Goal: Information Seeking & Learning: Learn about a topic

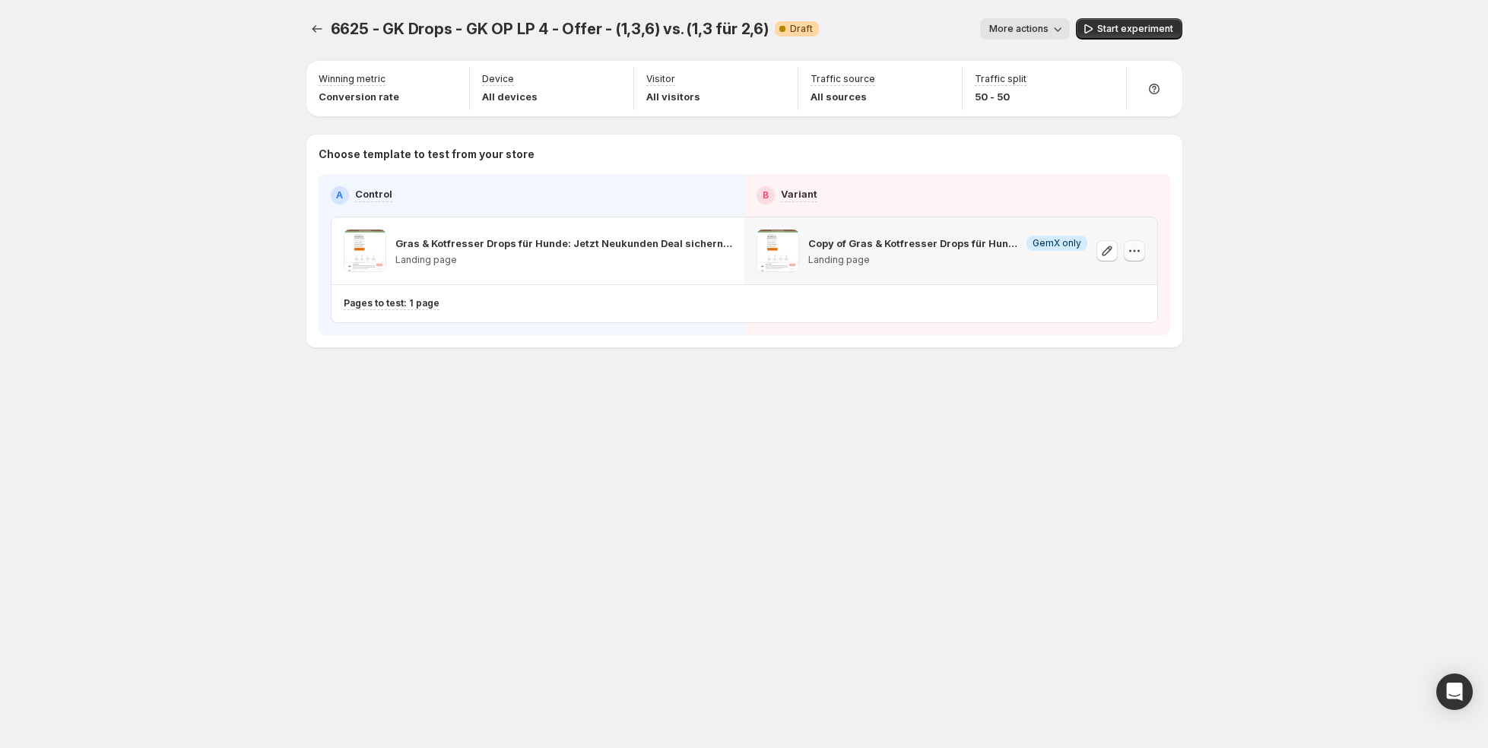
click at [1135, 246] on icon "button" at bounding box center [1134, 250] width 15 height 15
click at [386, 302] on p "Pages to test: 1 page" at bounding box center [392, 303] width 96 height 12
click at [606, 381] on icon "Search for and select a customer segment" at bounding box center [605, 381] width 15 height 15
click at [674, 527] on div "6625 - GK Drops - GK OP LP 4 - Offer - (1,3,6) vs. (1,3 für 2,6). This page is …" at bounding box center [744, 374] width 913 height 748
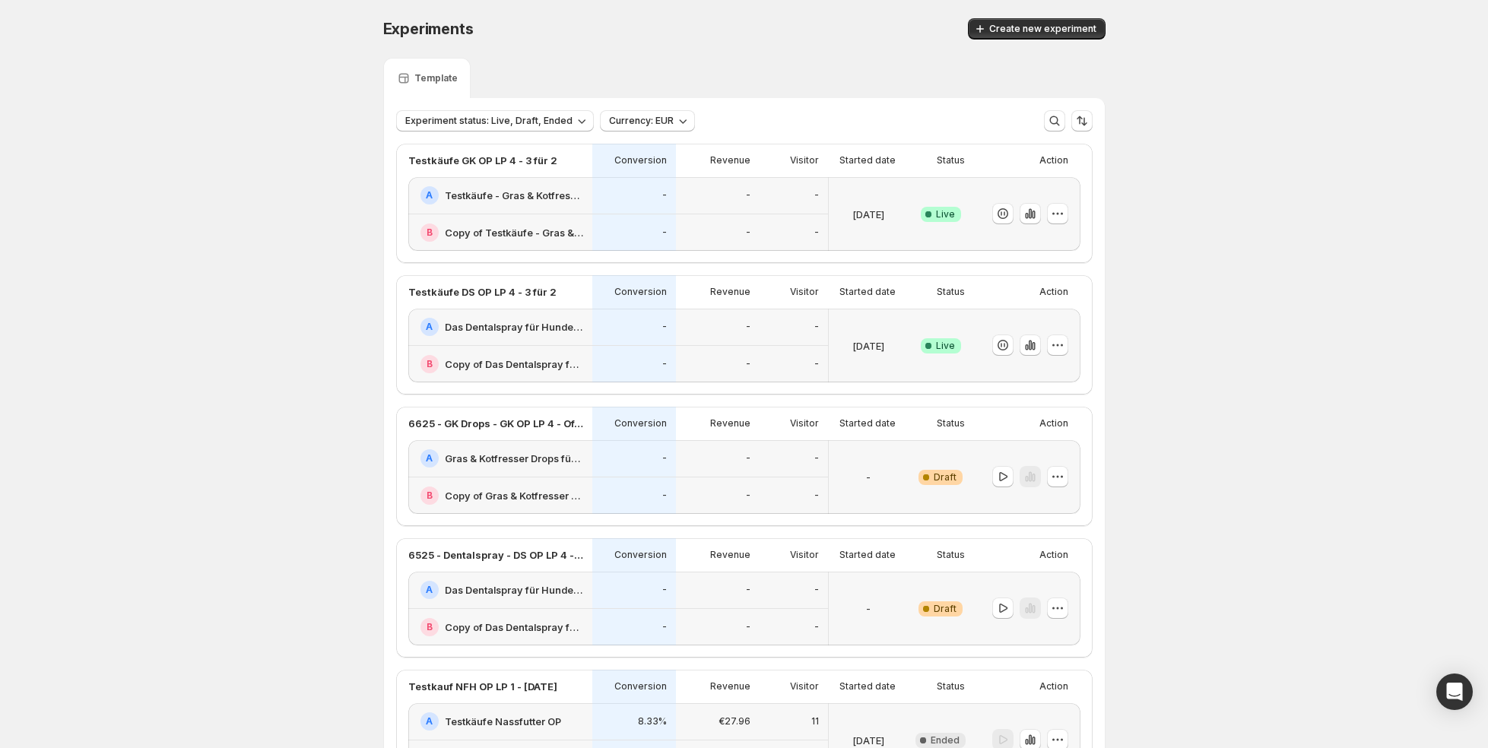
click at [607, 210] on div "-" at bounding box center [634, 195] width 84 height 37
click at [1446, 682] on icon "Open Intercom Messenger" at bounding box center [1455, 692] width 20 height 20
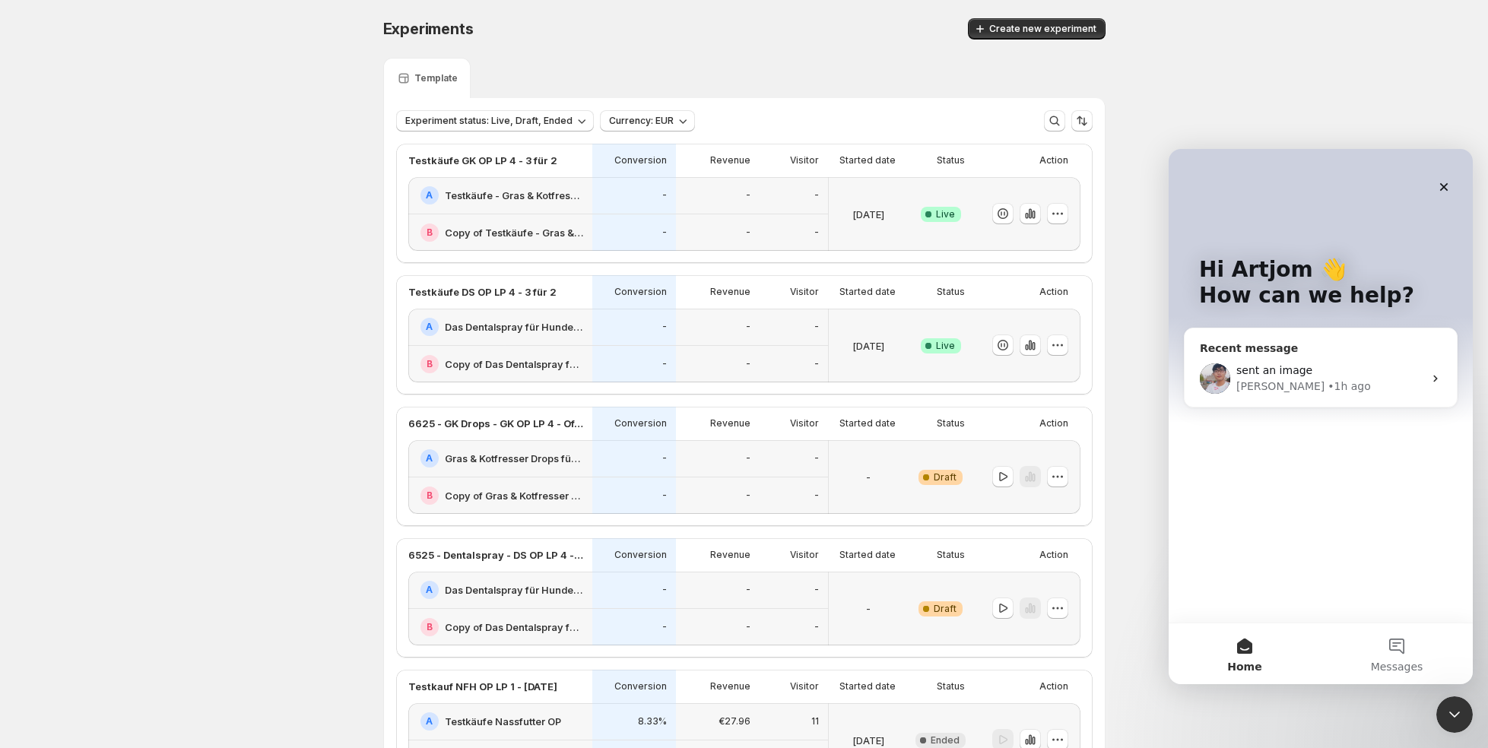
click at [1281, 352] on div "sent an image Antony • 1h ago" at bounding box center [1321, 379] width 272 height 56
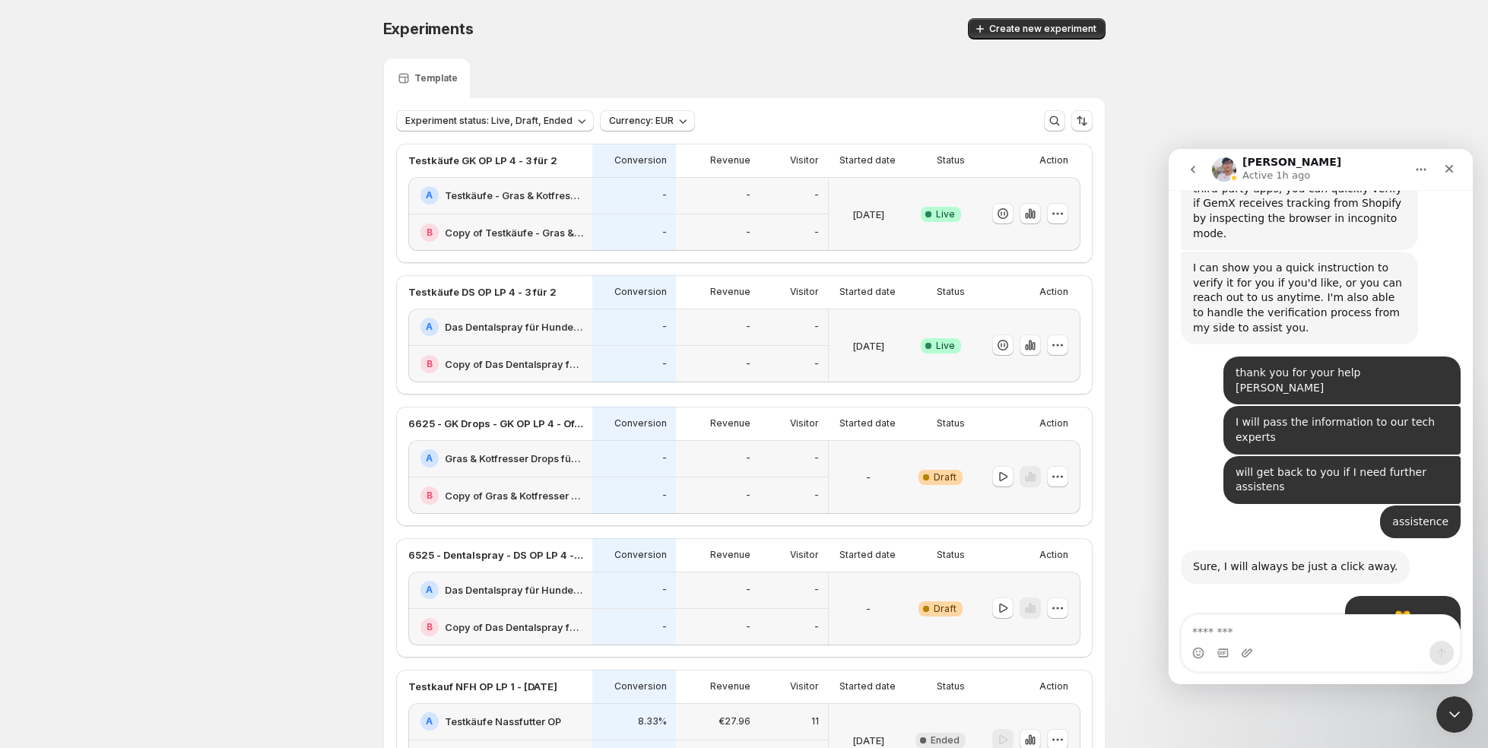
scroll to position [13091, 0]
type textarea "*"
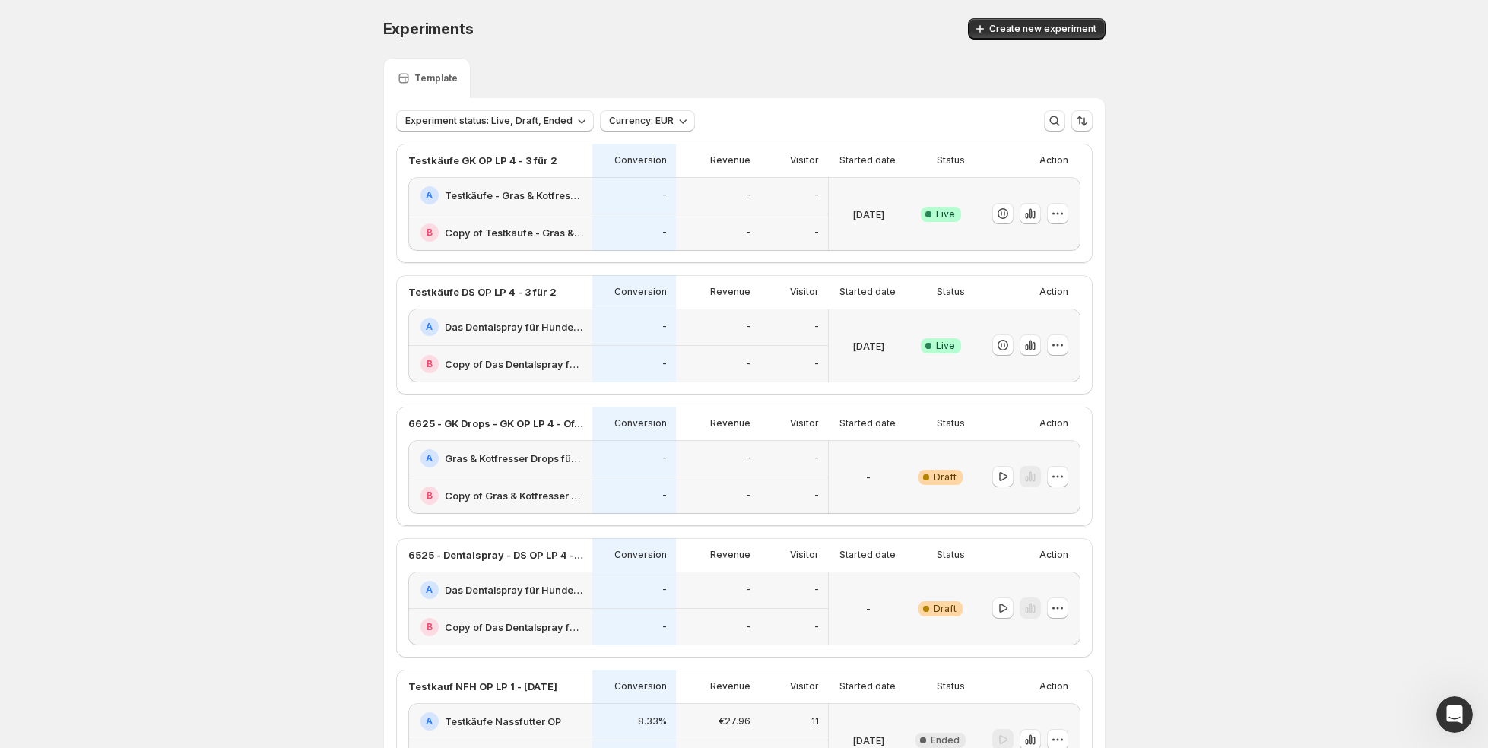
scroll to position [10989, 0]
click at [713, 224] on div "-" at bounding box center [717, 233] width 65 height 19
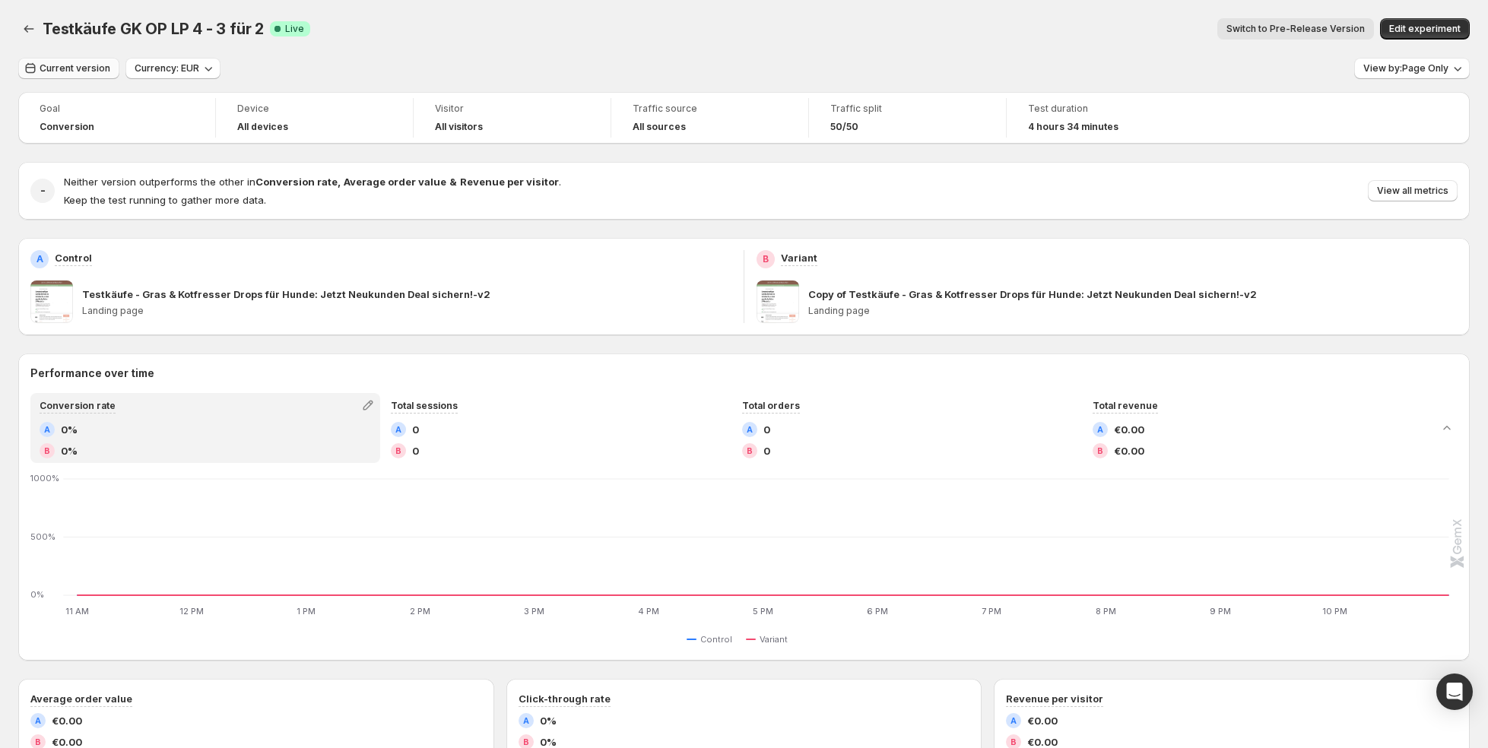
click at [89, 71] on span "Current version" at bounding box center [75, 68] width 71 height 12
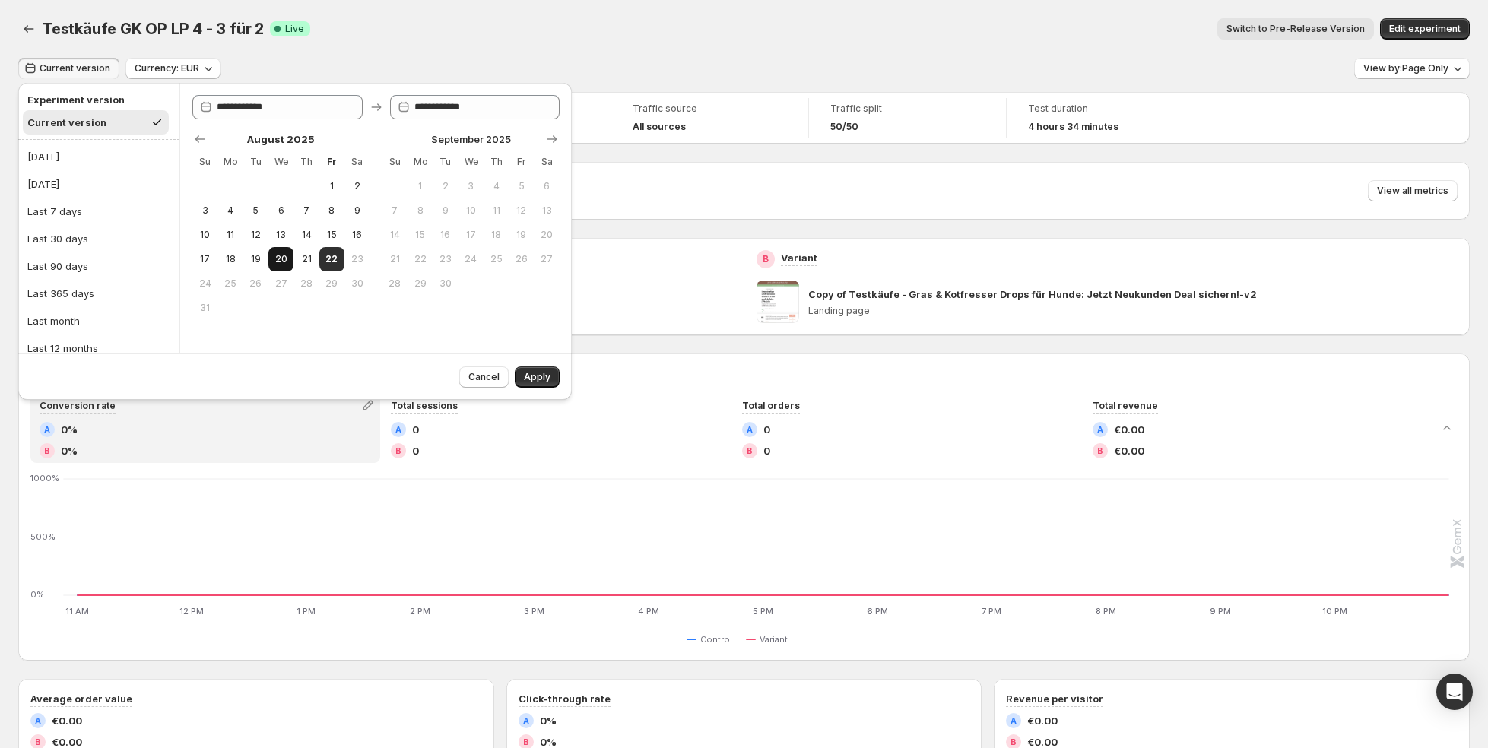
click at [285, 250] on button "20" at bounding box center [280, 259] width 25 height 24
type input "**********"
click at [330, 256] on span "22" at bounding box center [331, 259] width 13 height 12
type input "**********"
click at [560, 381] on div "Cancel Apply" at bounding box center [295, 377] width 554 height 46
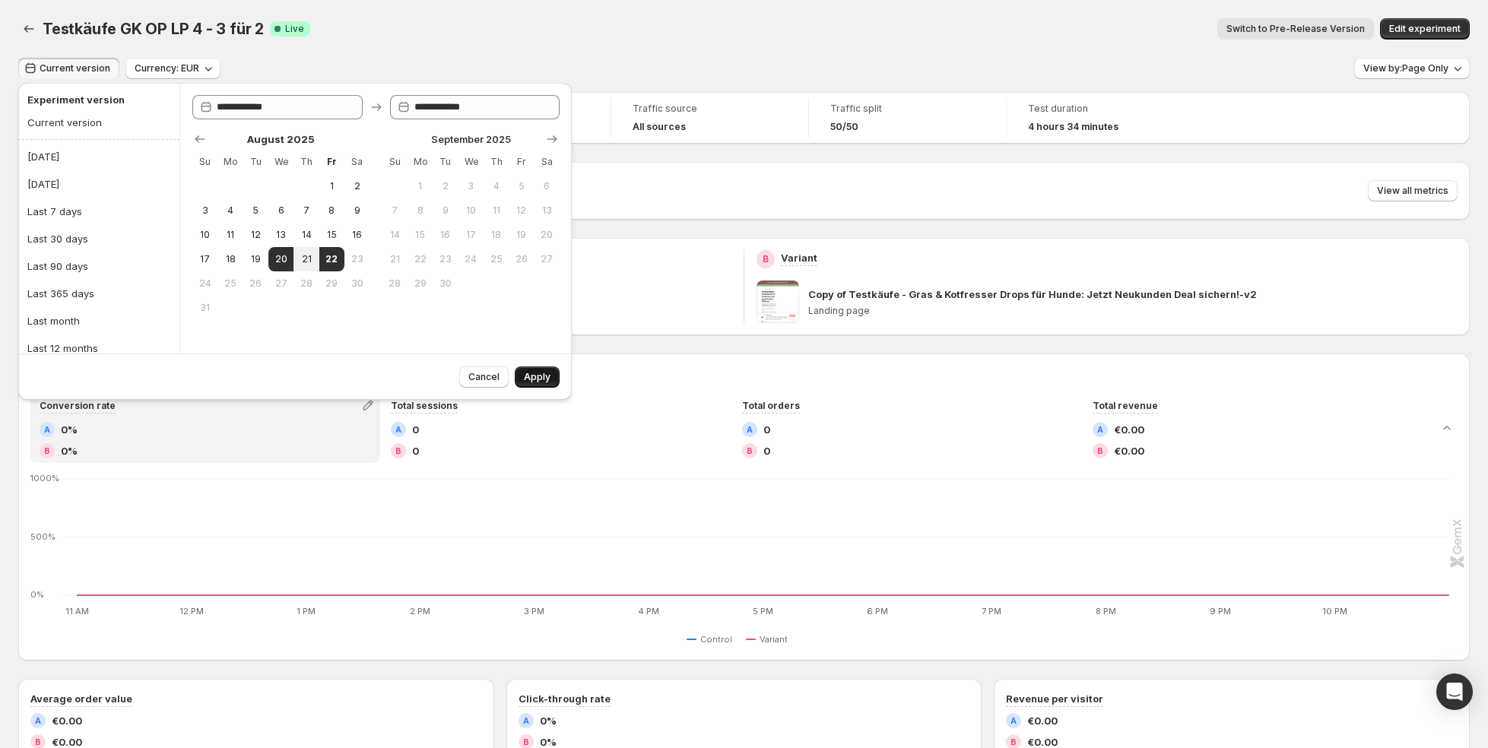
click at [550, 382] on button "Apply" at bounding box center [537, 377] width 45 height 21
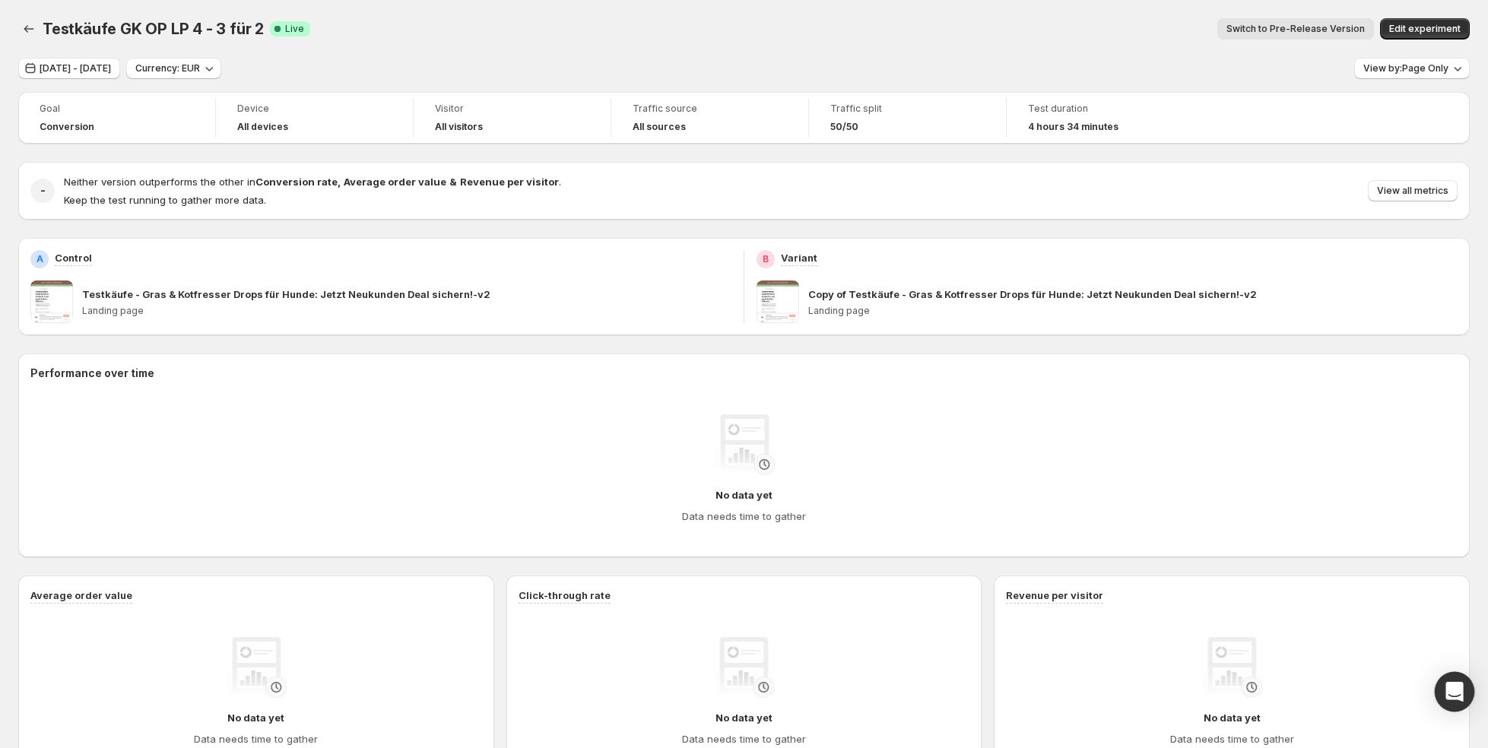
click at [1464, 687] on div "Open Intercom Messenger" at bounding box center [1455, 692] width 40 height 40
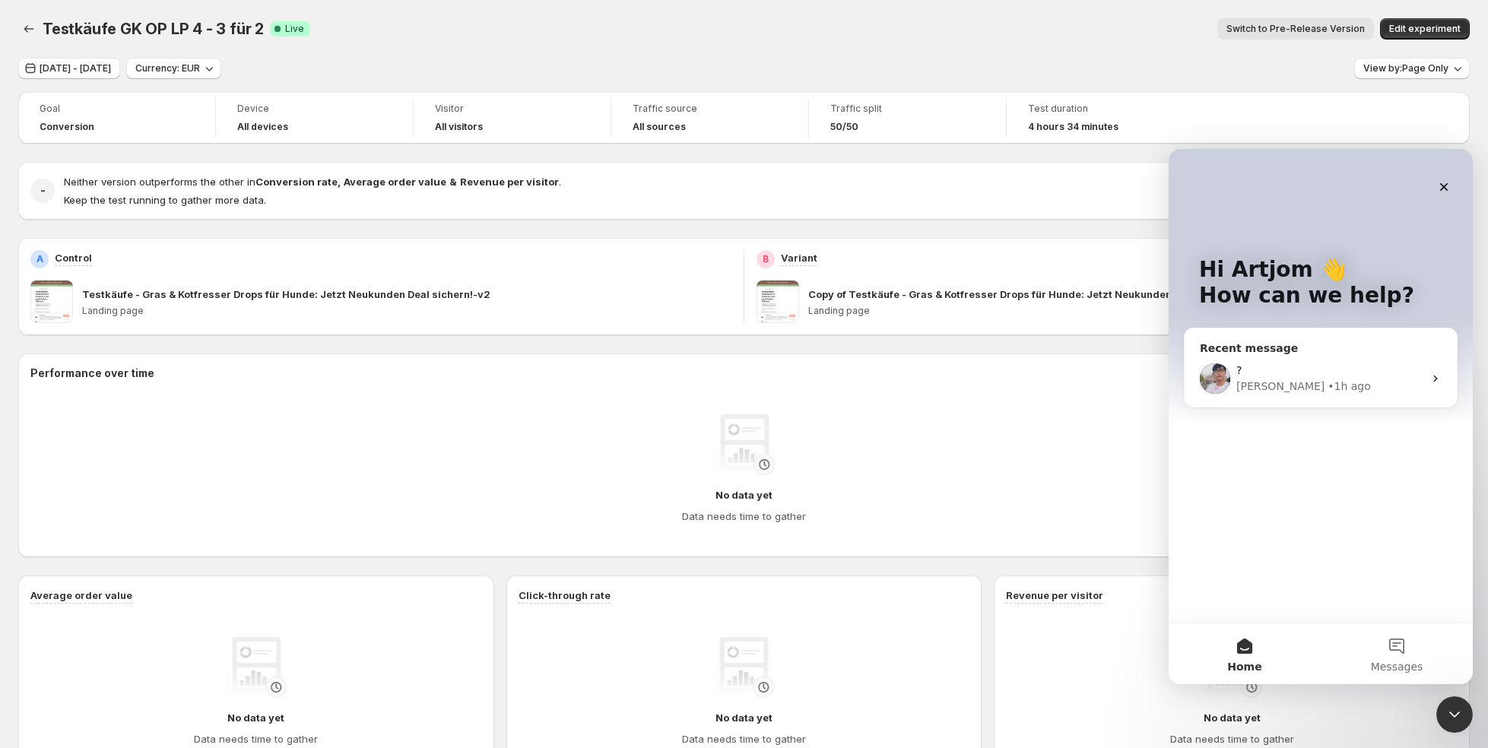
click at [1328, 380] on div "• 1h ago" at bounding box center [1349, 387] width 43 height 16
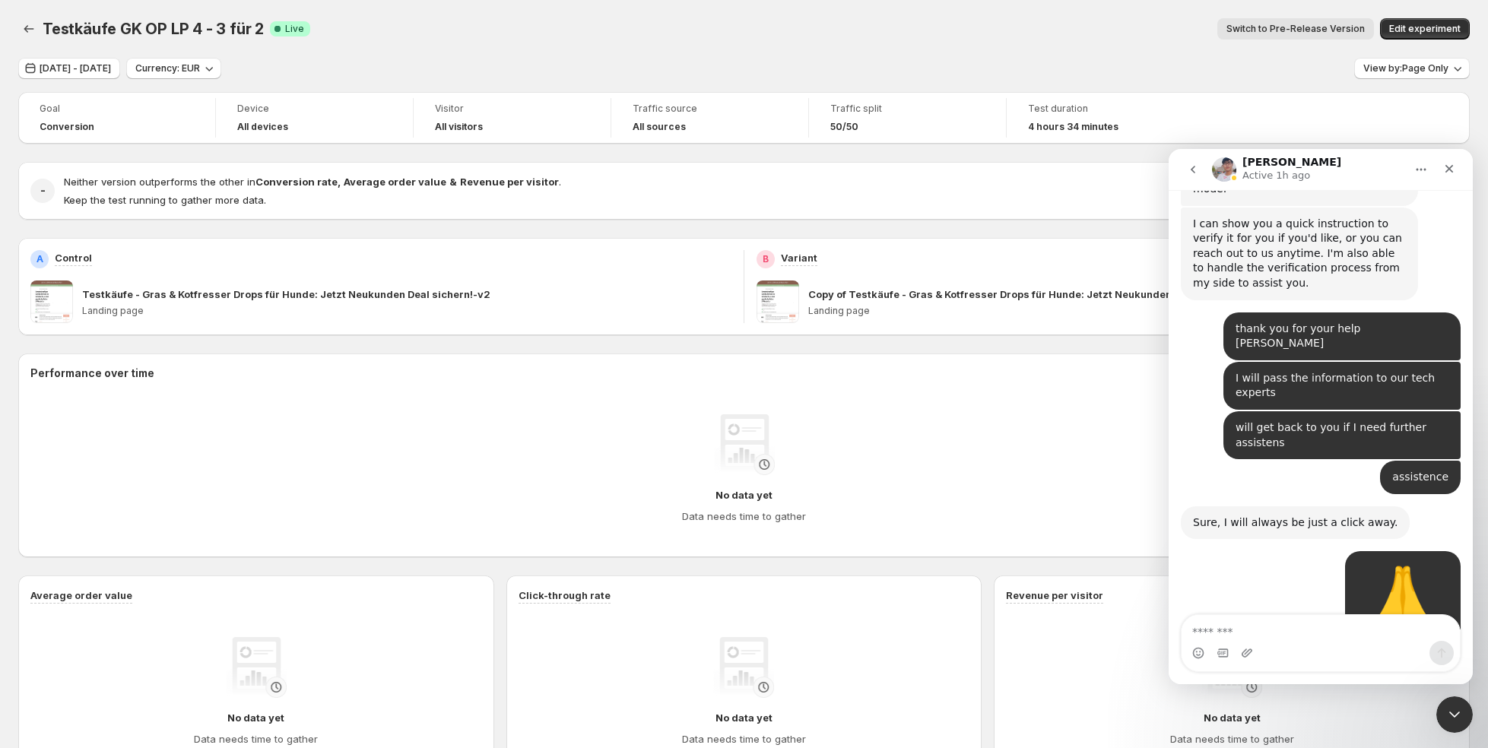
scroll to position [13102, 0]
type textarea "******"
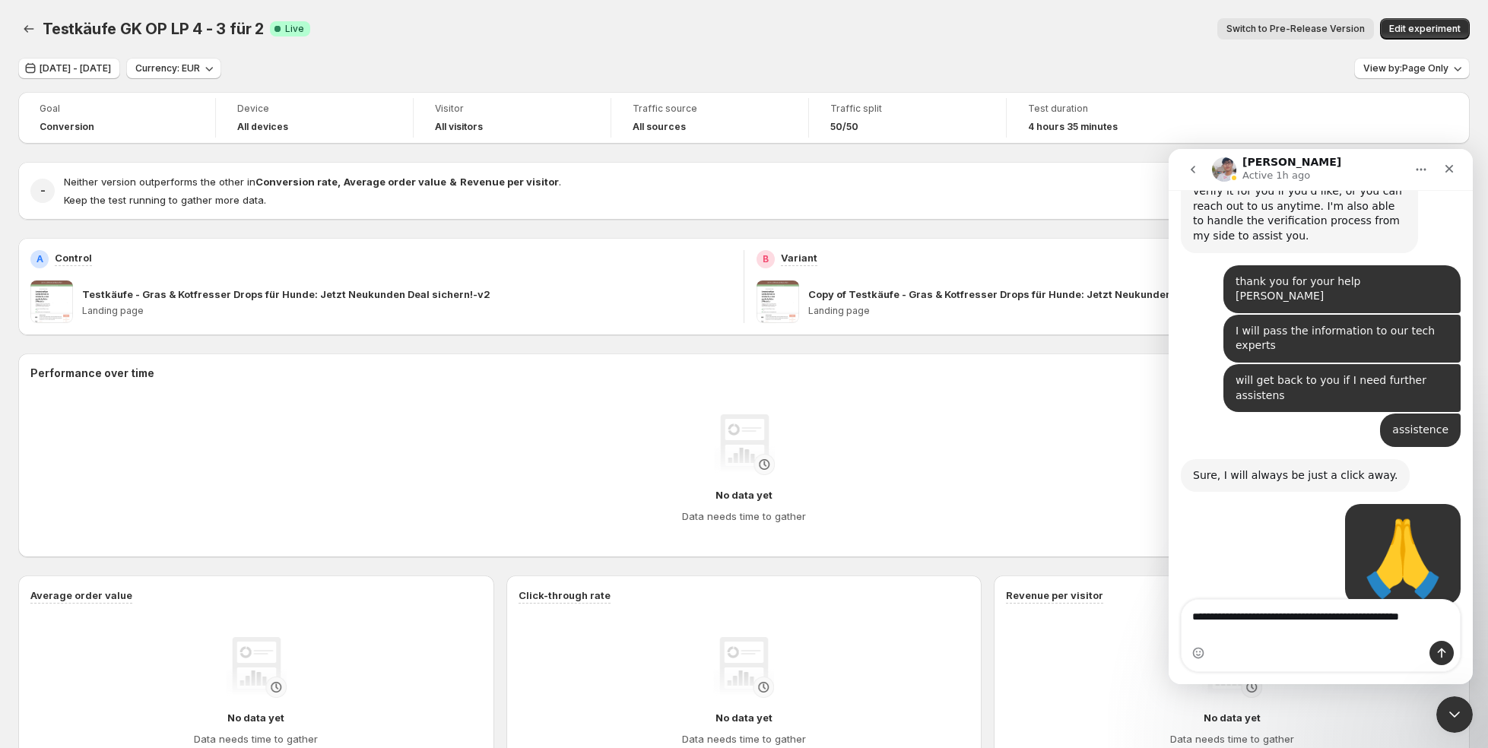
scroll to position [13163, 0]
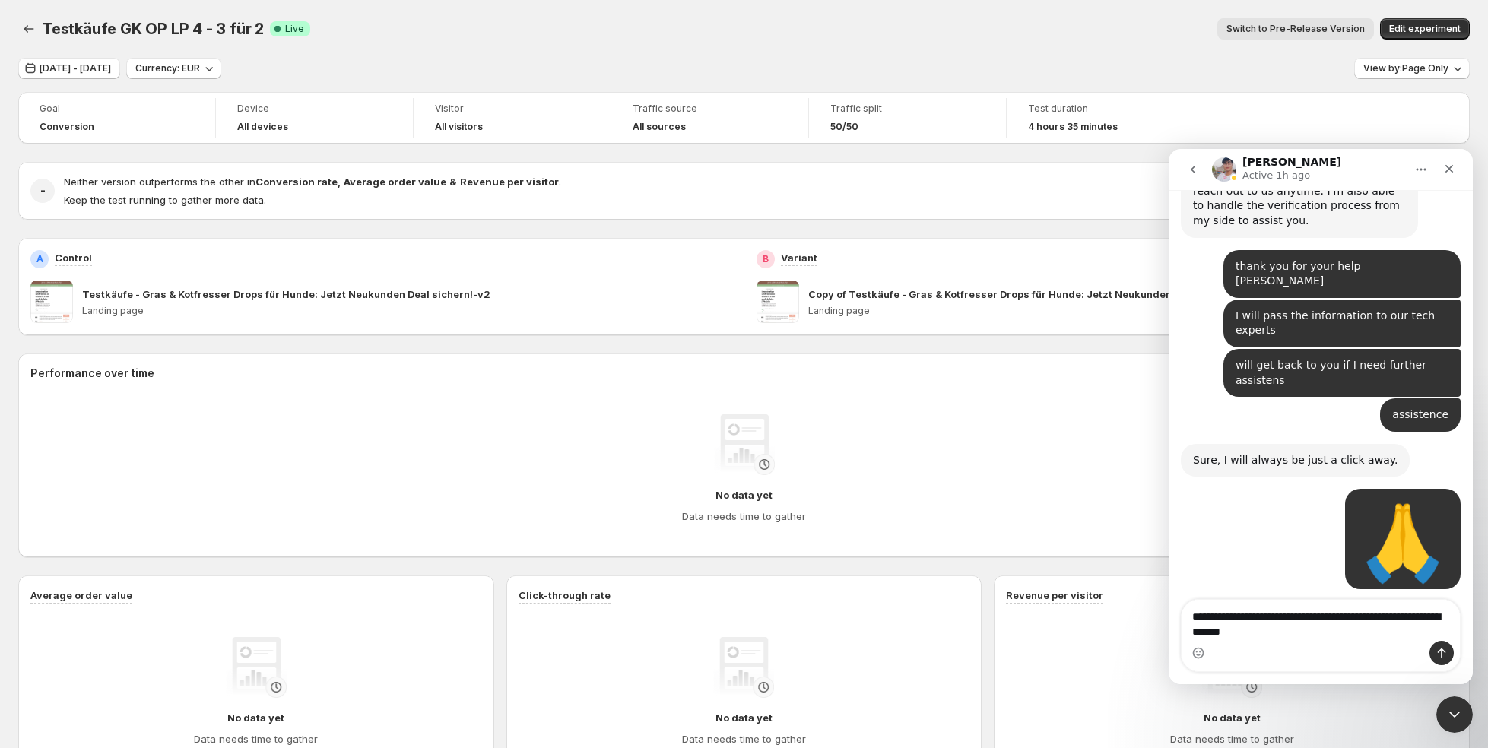
type textarea "**********"
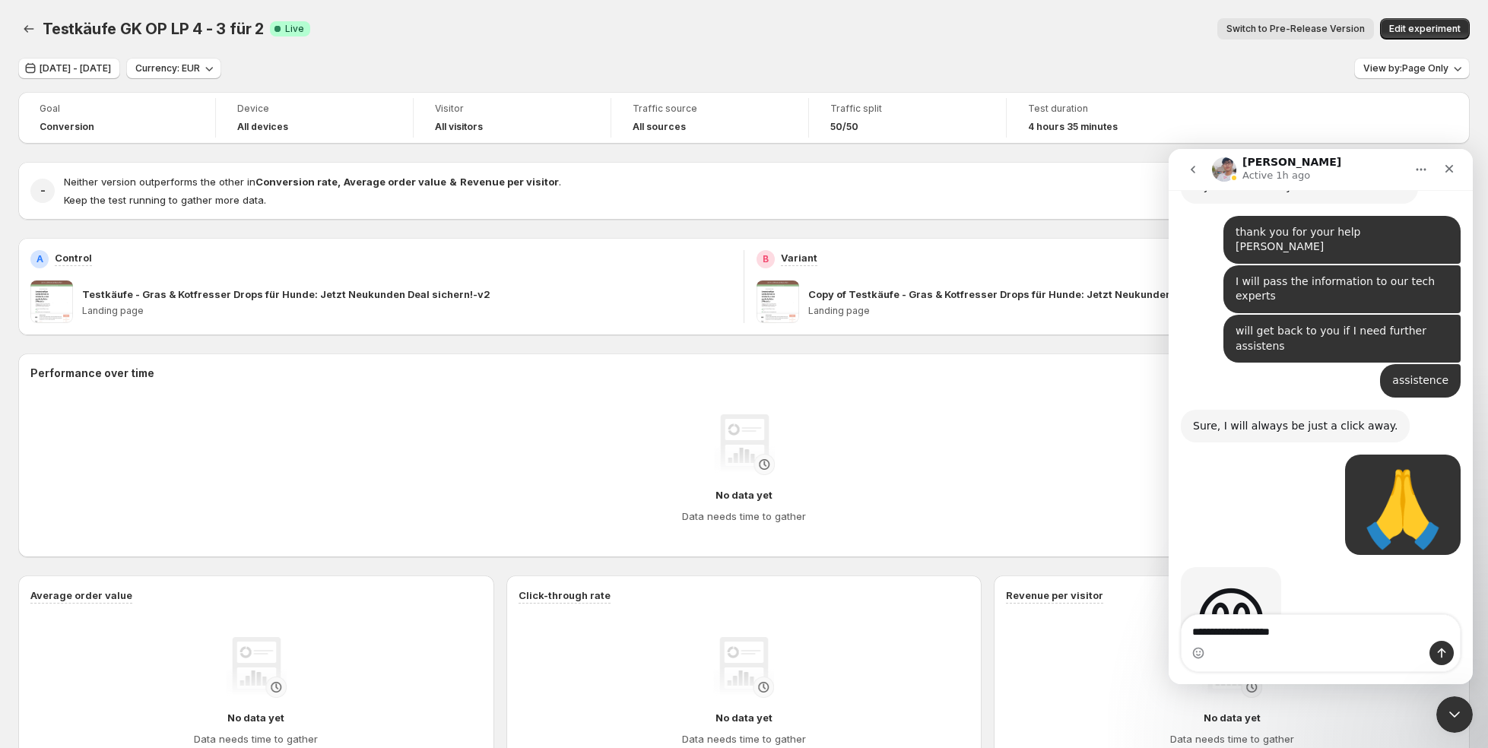
type textarea "**********"
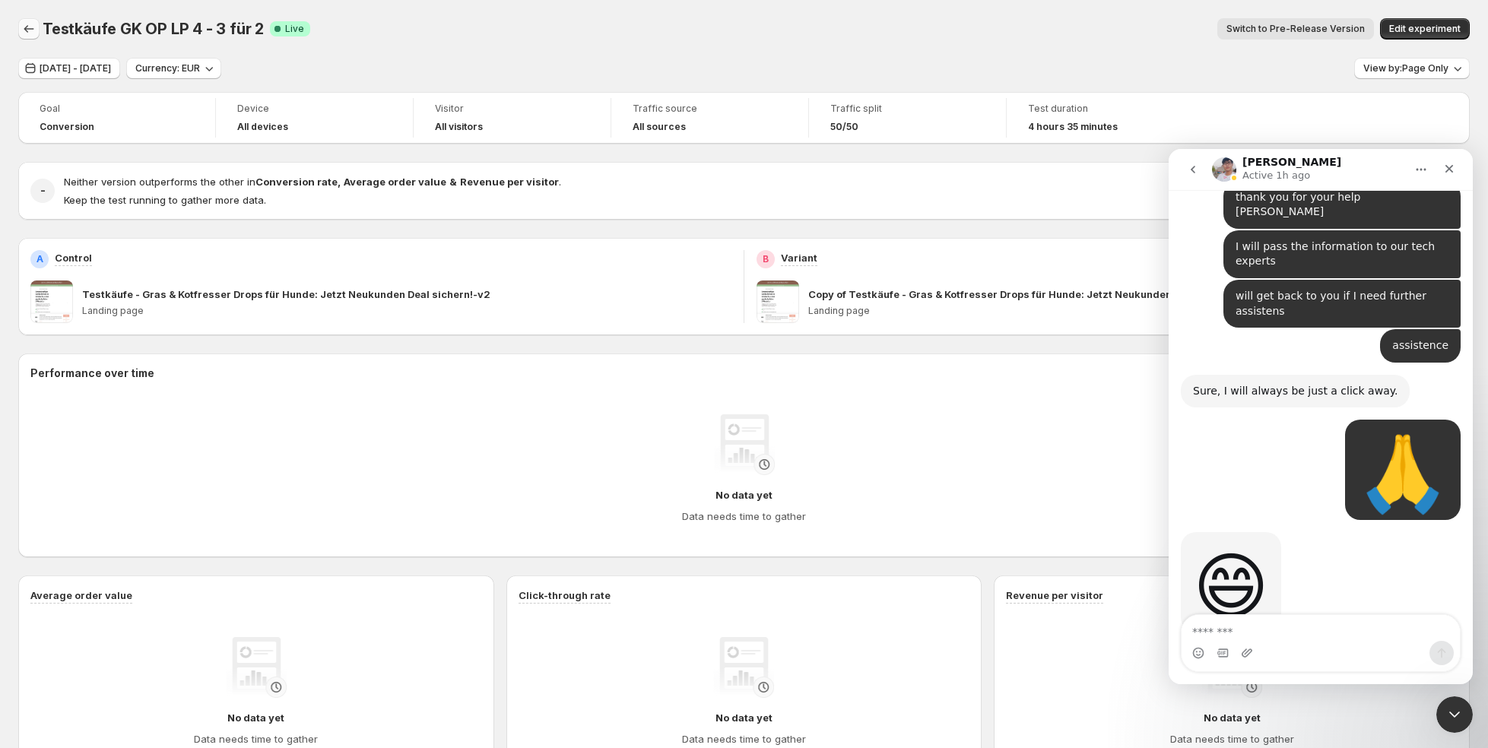
click at [26, 24] on icon "Back" at bounding box center [28, 28] width 15 height 15
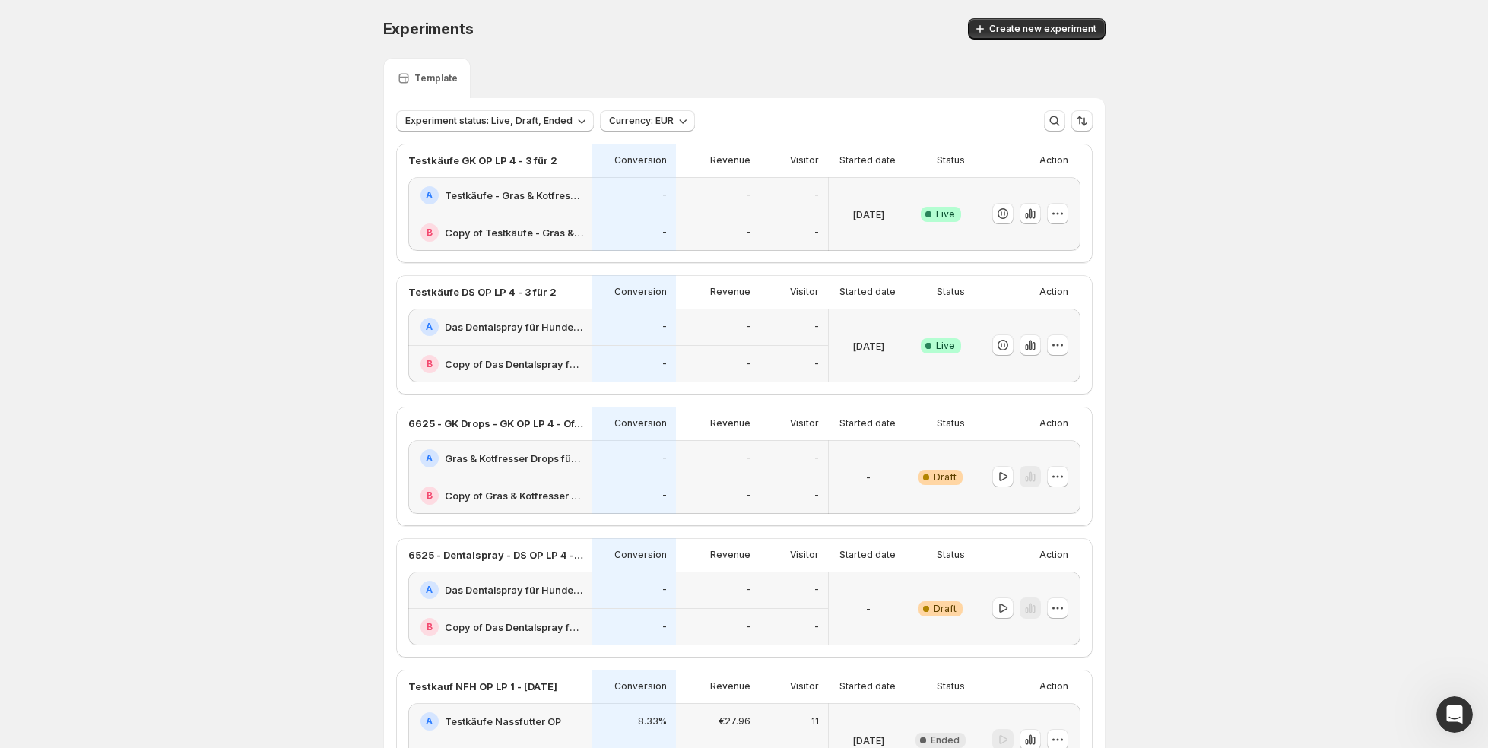
click at [689, 355] on div "-" at bounding box center [717, 364] width 65 height 19
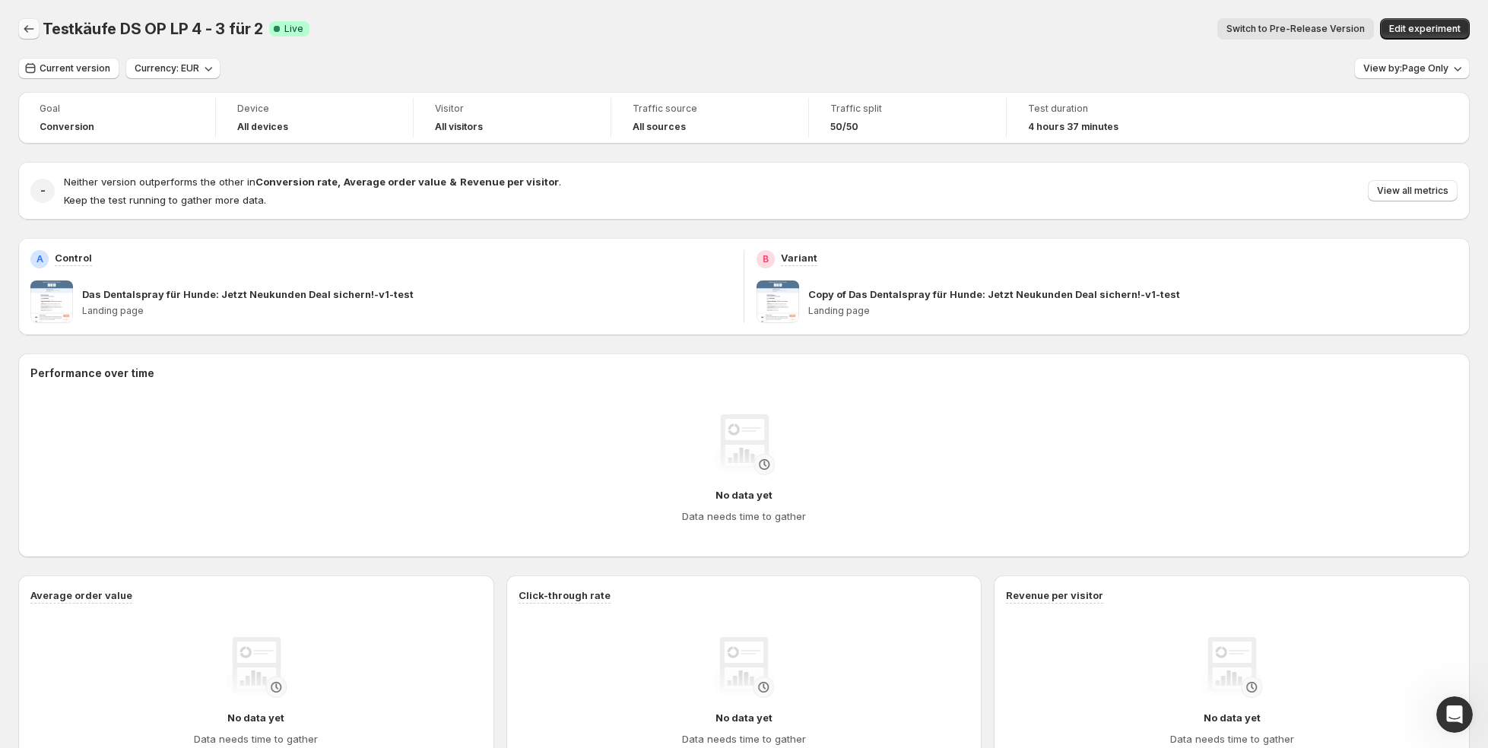
click at [23, 25] on icon "Back" at bounding box center [28, 28] width 15 height 15
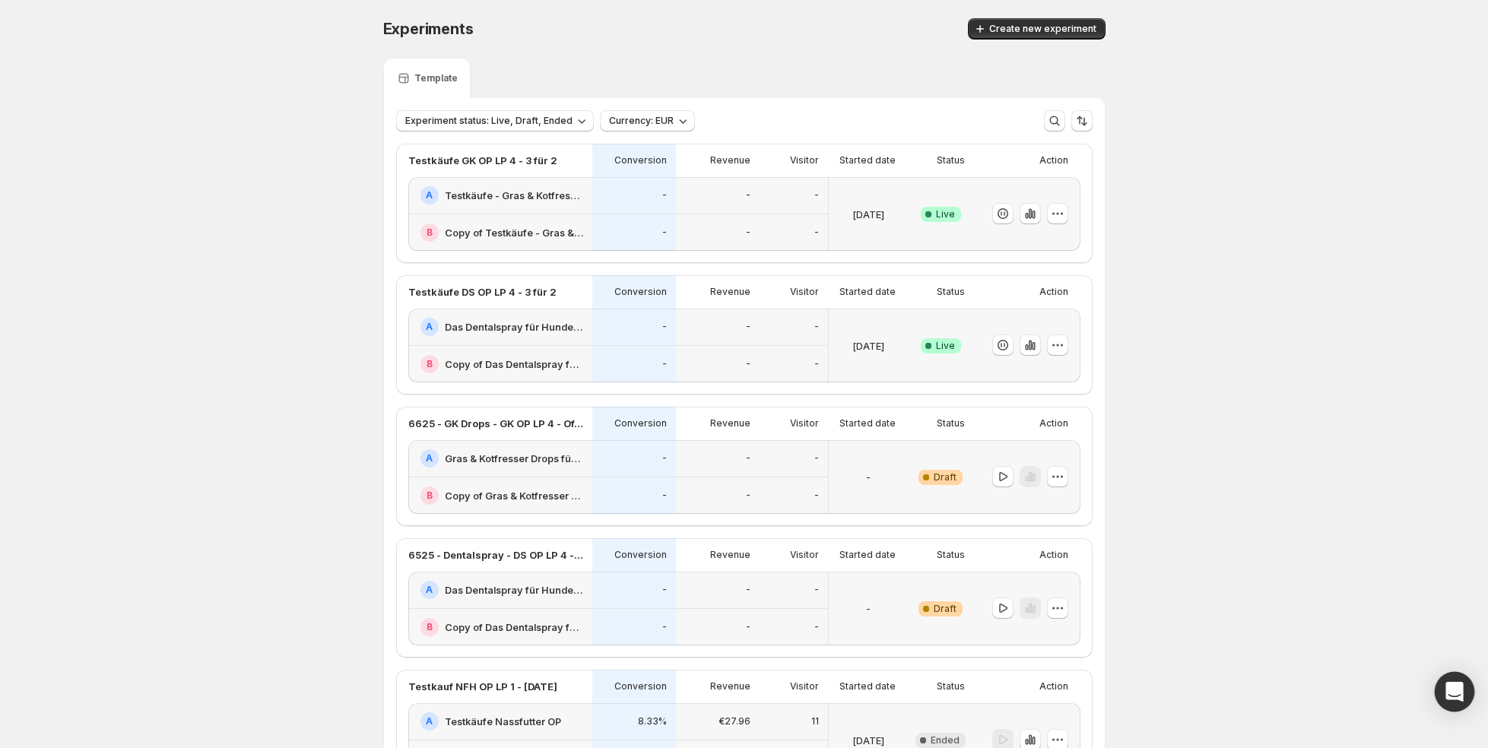
click at [1446, 697] on icon "Open Intercom Messenger" at bounding box center [1455, 692] width 20 height 20
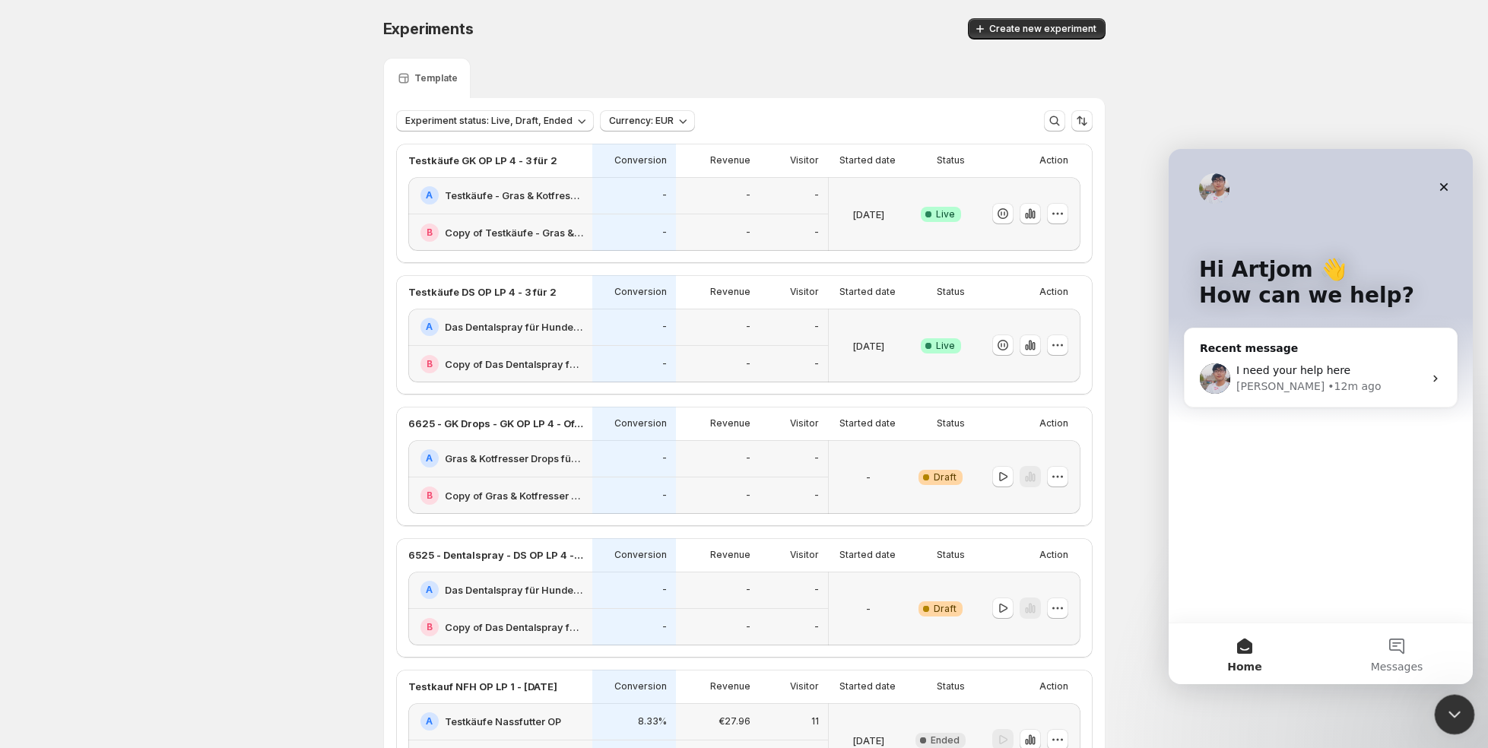
click at [1453, 719] on icon "Close Intercom Messenger" at bounding box center [1452, 712] width 18 height 18
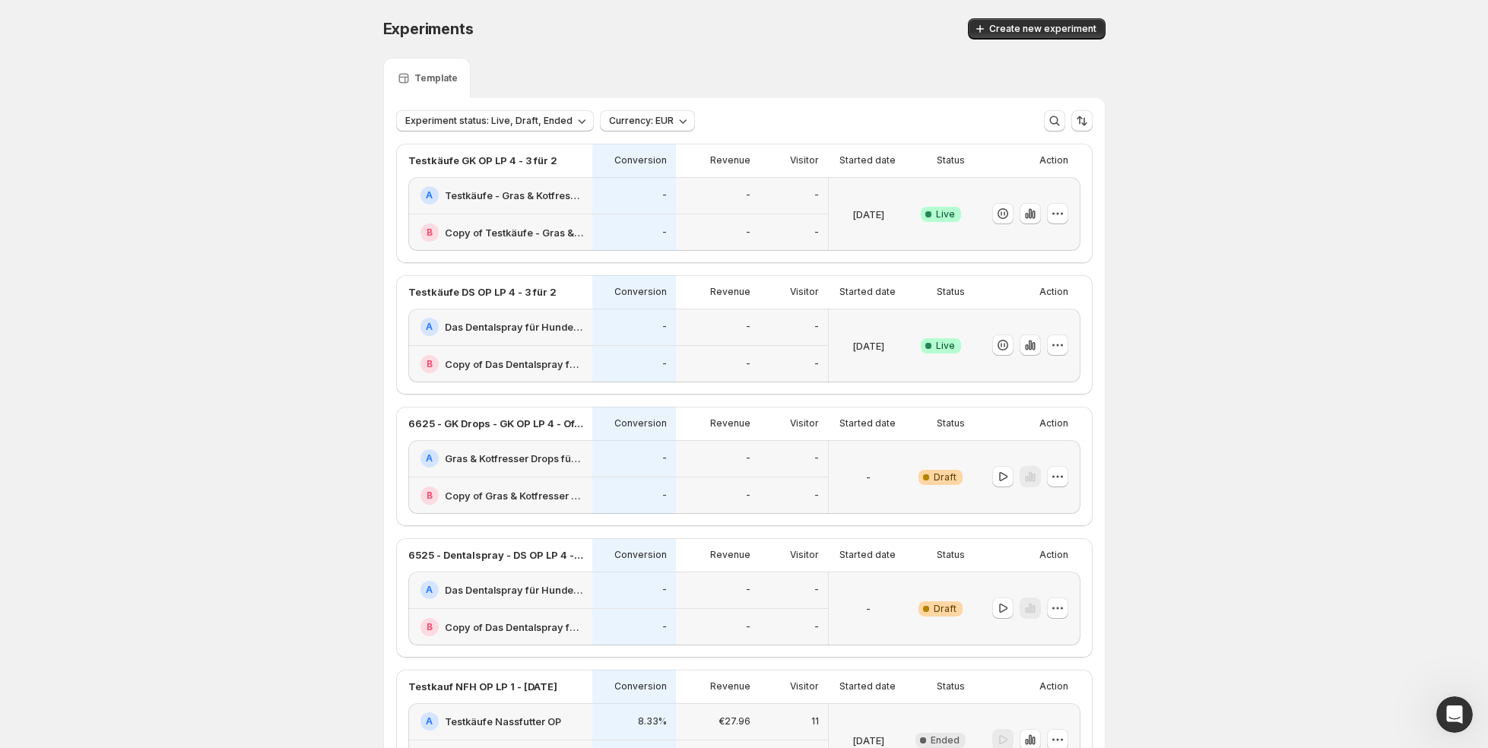
click at [643, 209] on div "-" at bounding box center [634, 195] width 84 height 37
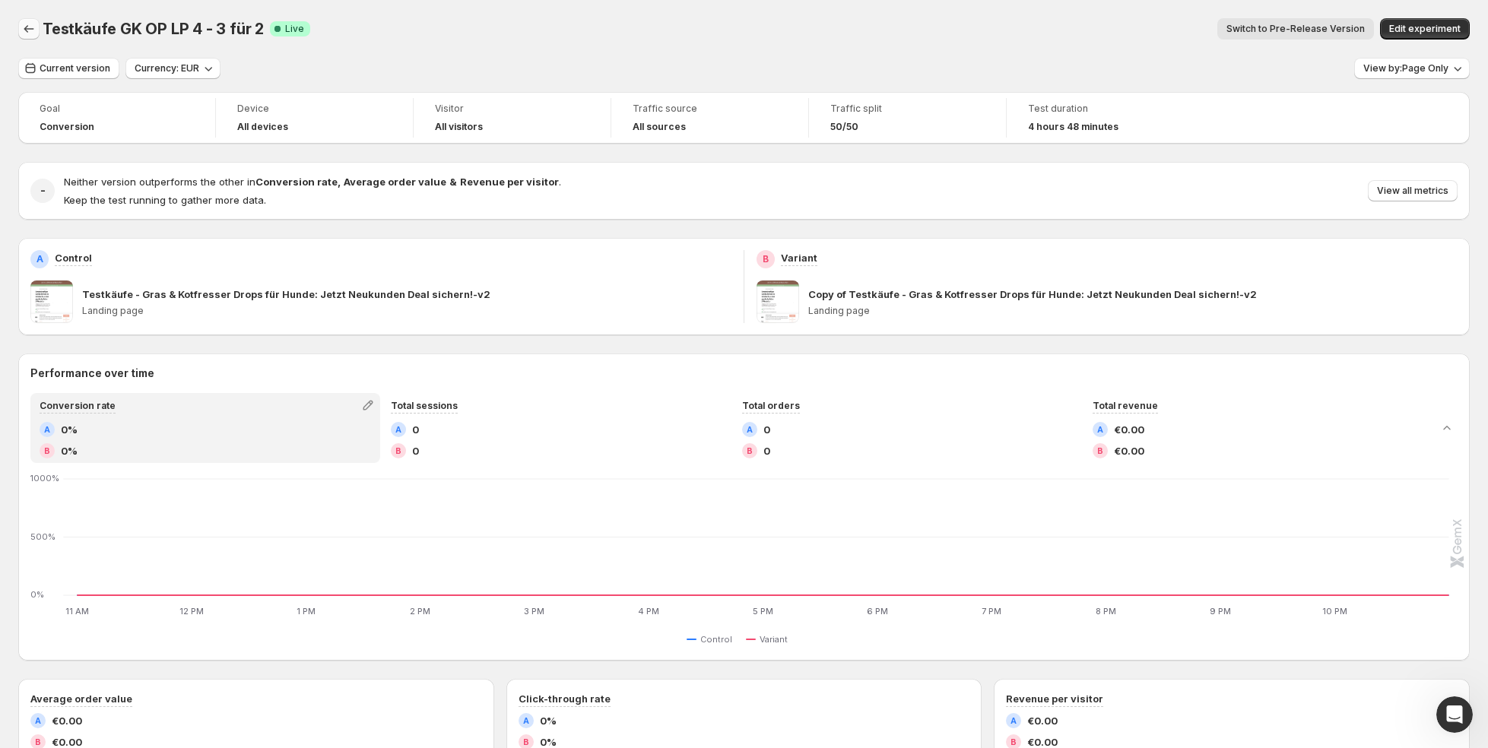
click at [27, 24] on icon "Back" at bounding box center [28, 28] width 15 height 15
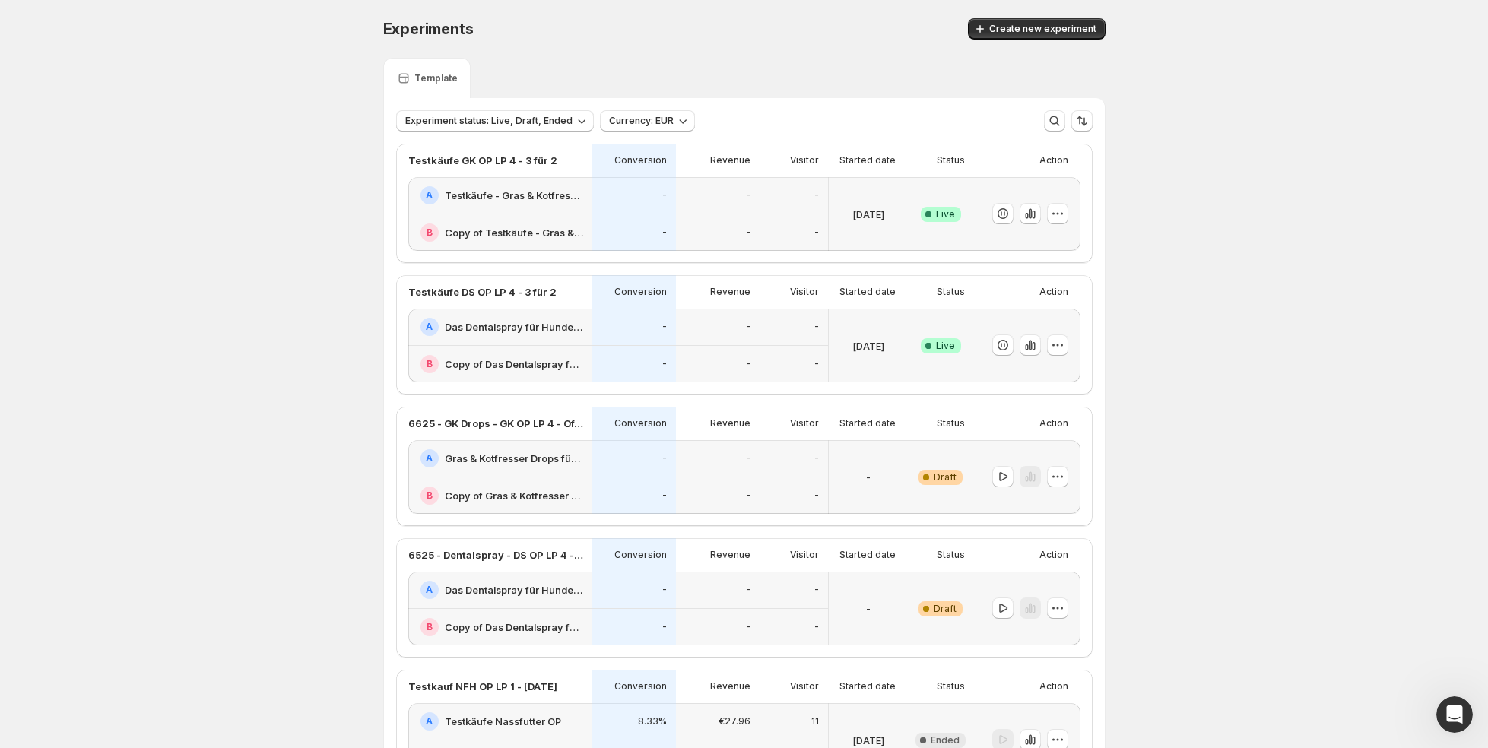
click at [624, 315] on div "-" at bounding box center [634, 327] width 84 height 37
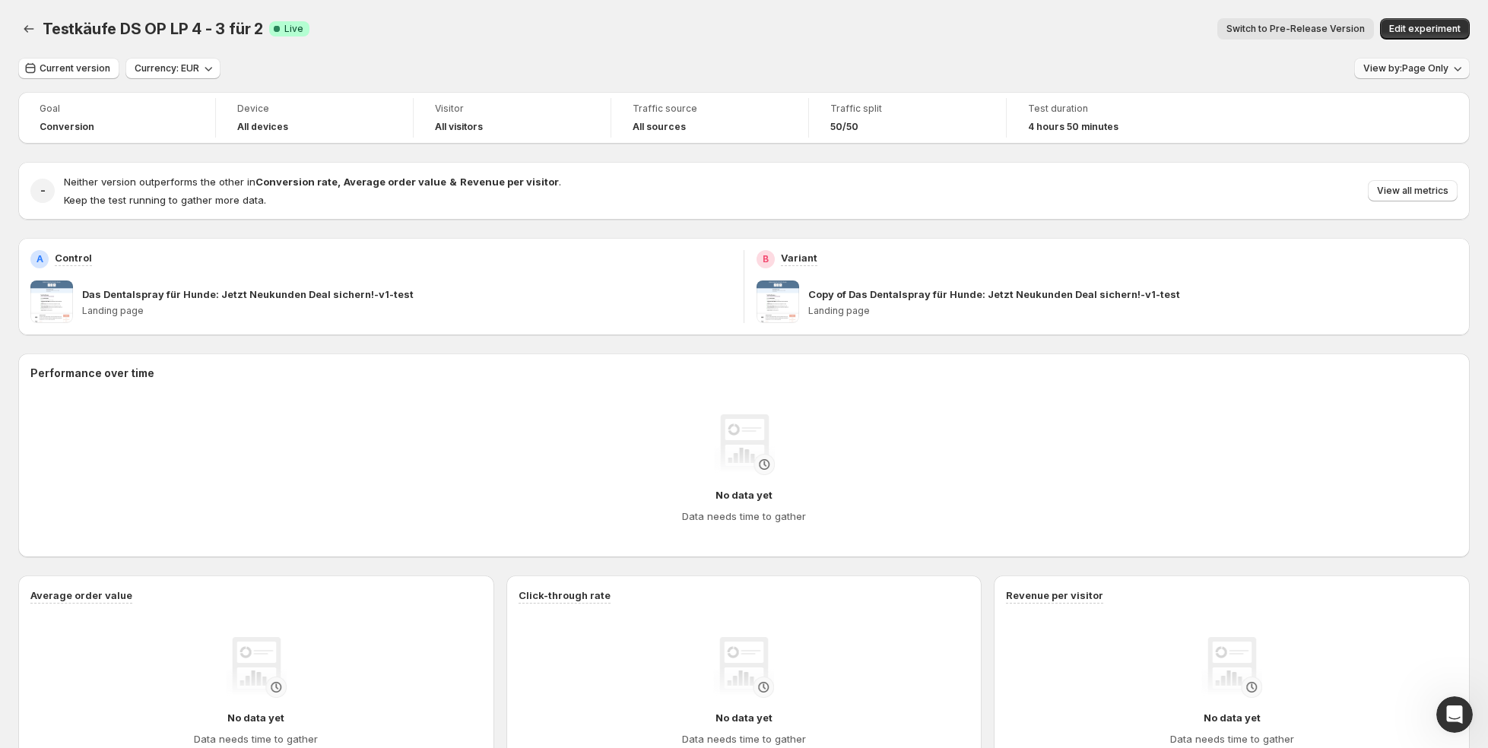
click at [1424, 71] on span "View by: Page Only" at bounding box center [1405, 68] width 85 height 12
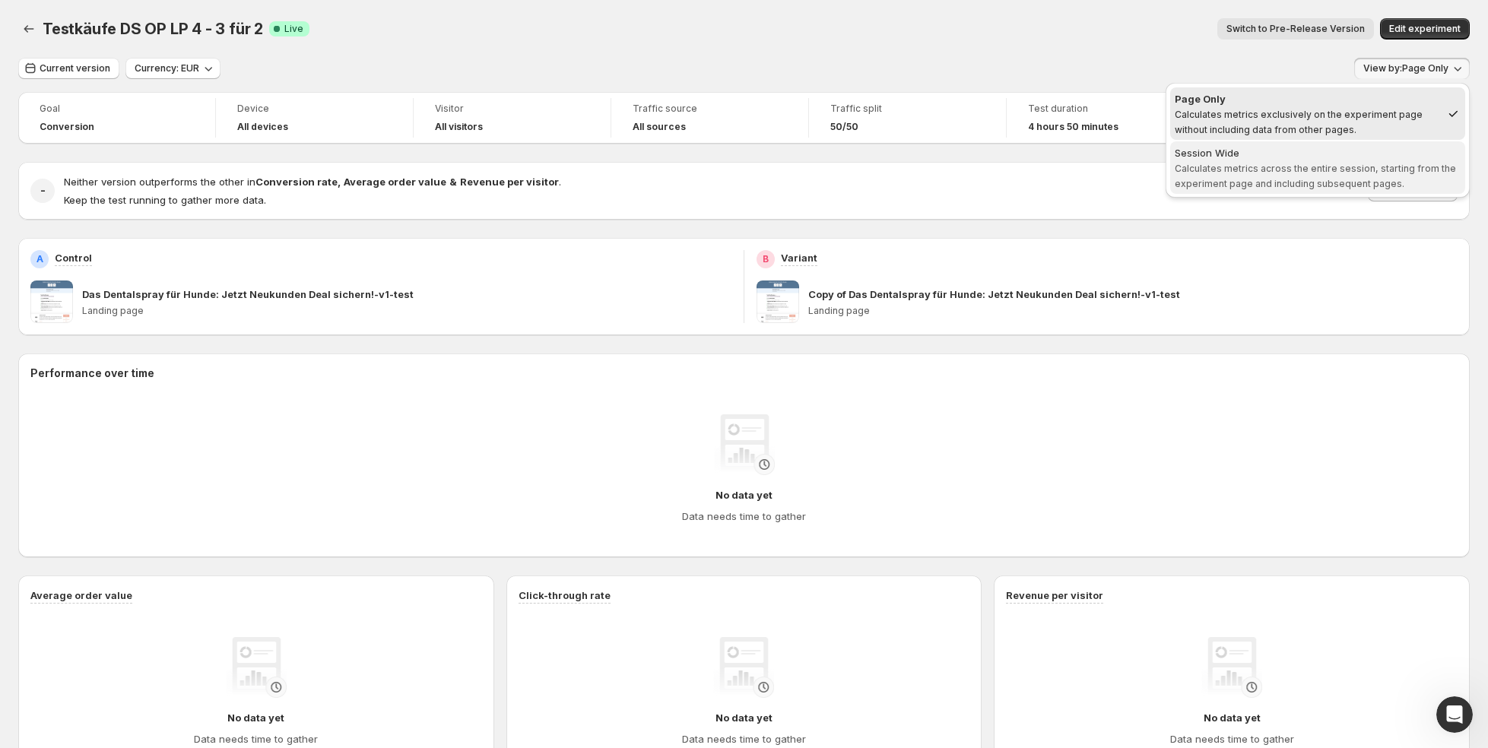
click at [1347, 172] on span "Calculates metrics across the entire session, starting from the experiment page…" at bounding box center [1315, 176] width 281 height 27
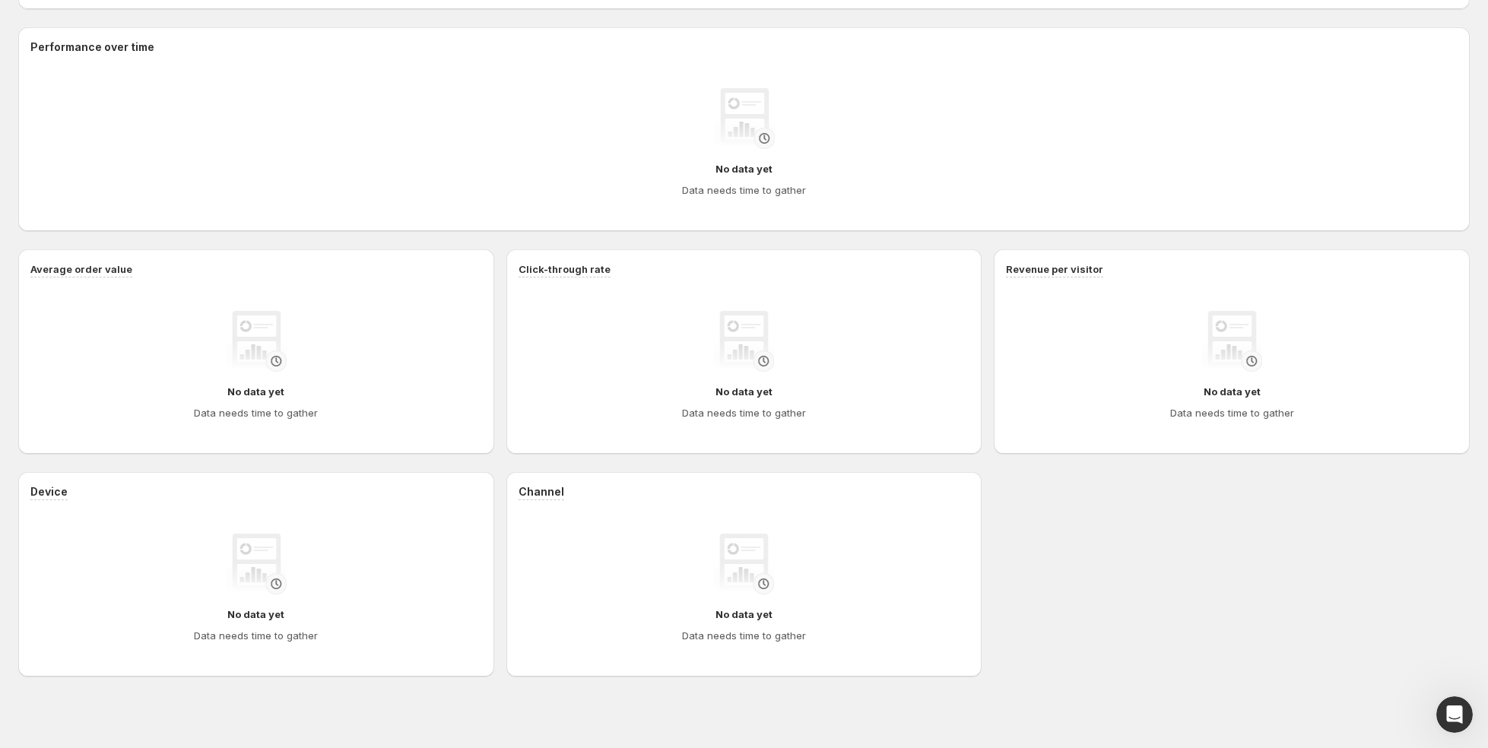
scroll to position [9, 0]
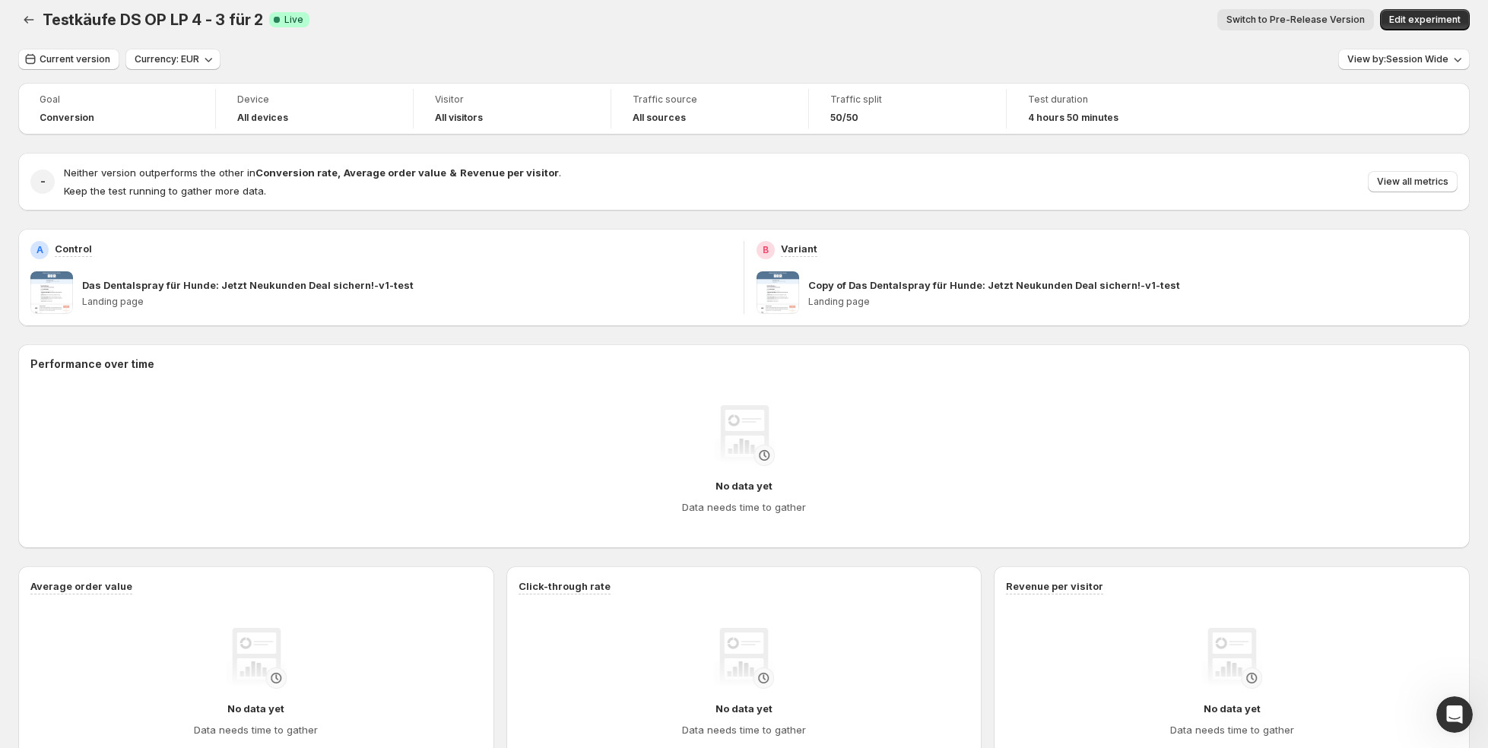
click at [16, 16] on div "Testkäufe DS OP LP 4 - 3 für 2. This page is ready Testkäufe DS OP LP 4 - 3 für…" at bounding box center [744, 533] width 1488 height 1085
click at [28, 16] on icon "Back" at bounding box center [28, 19] width 15 height 15
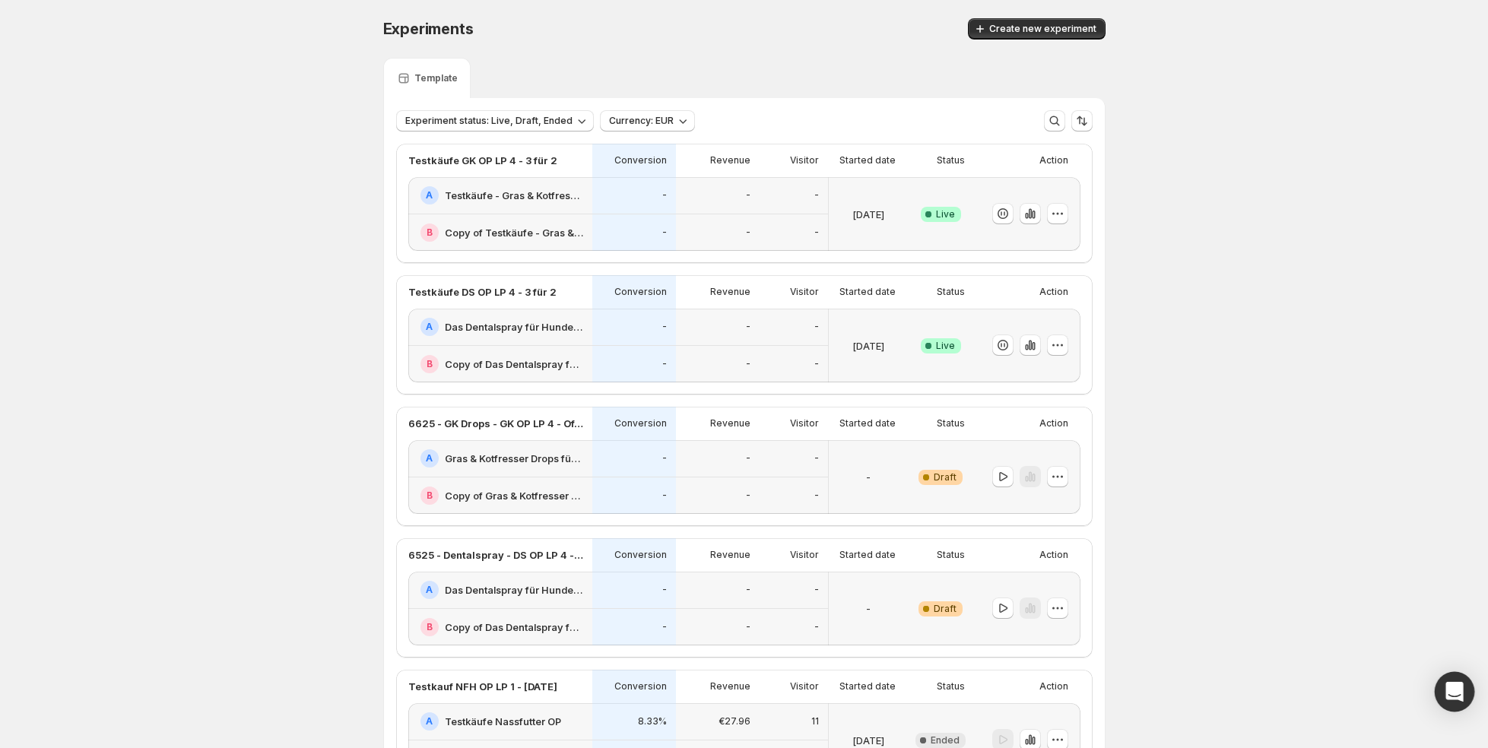
click at [1452, 691] on icon "Open Intercom Messenger" at bounding box center [1454, 692] width 17 height 20
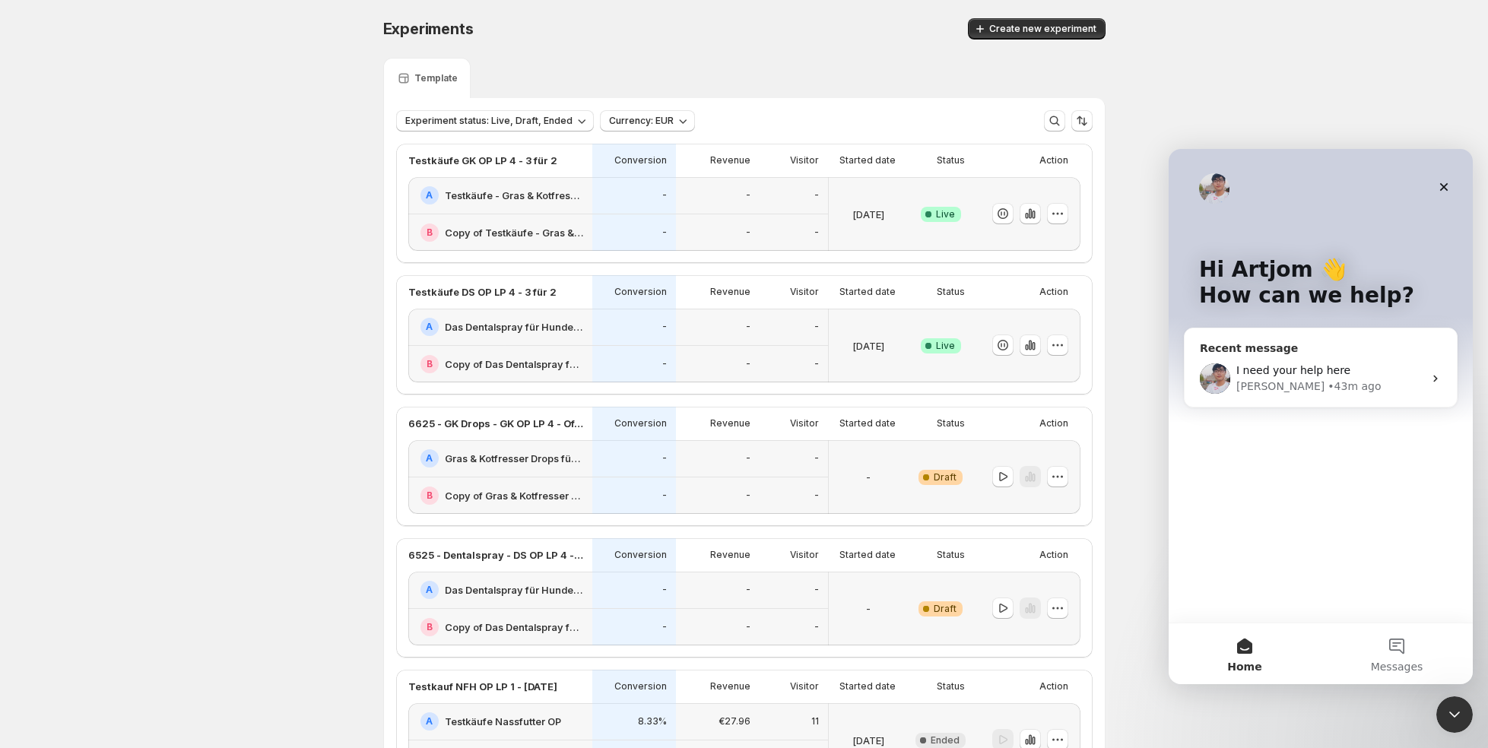
click at [1253, 356] on div "I need your help here Antony • 43m ago" at bounding box center [1321, 379] width 272 height 56
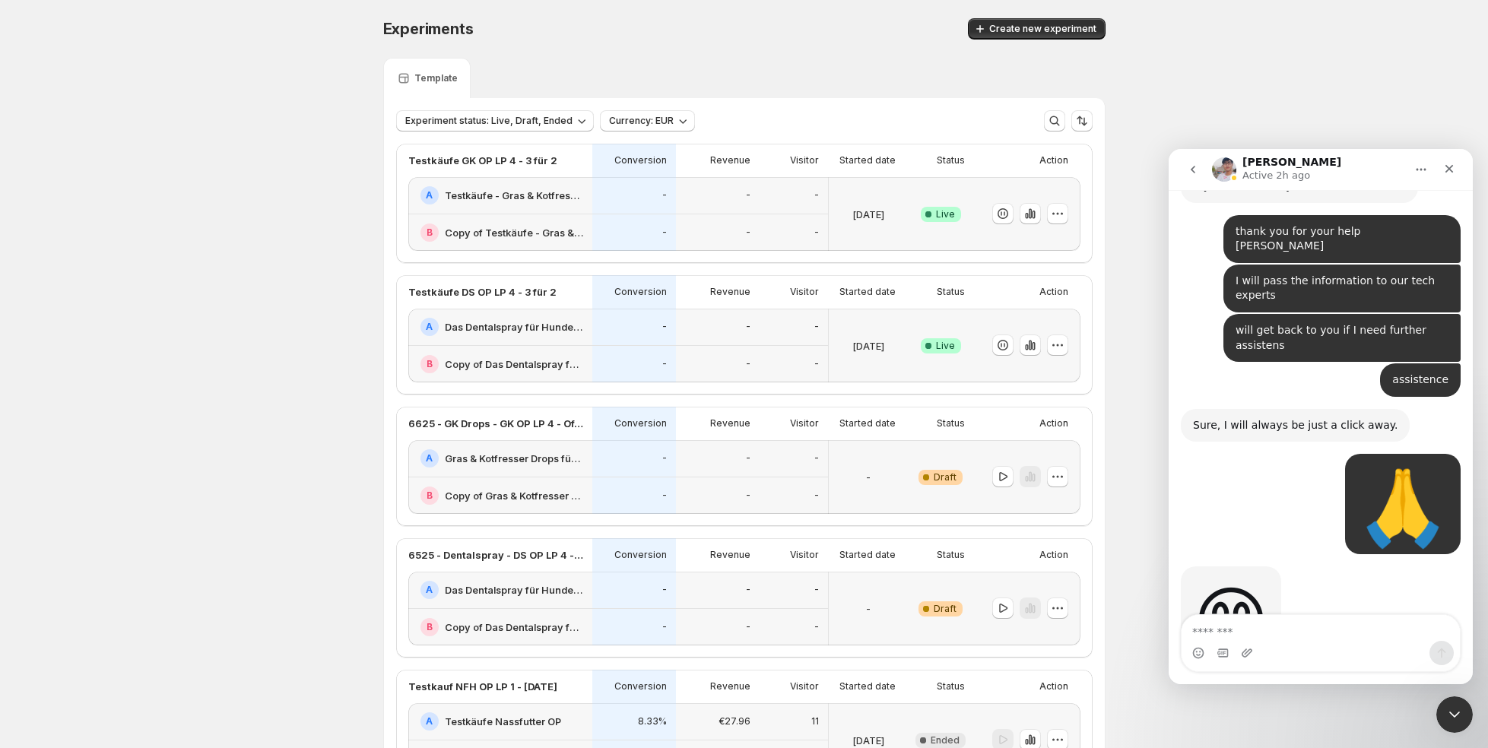
scroll to position [13081, 0]
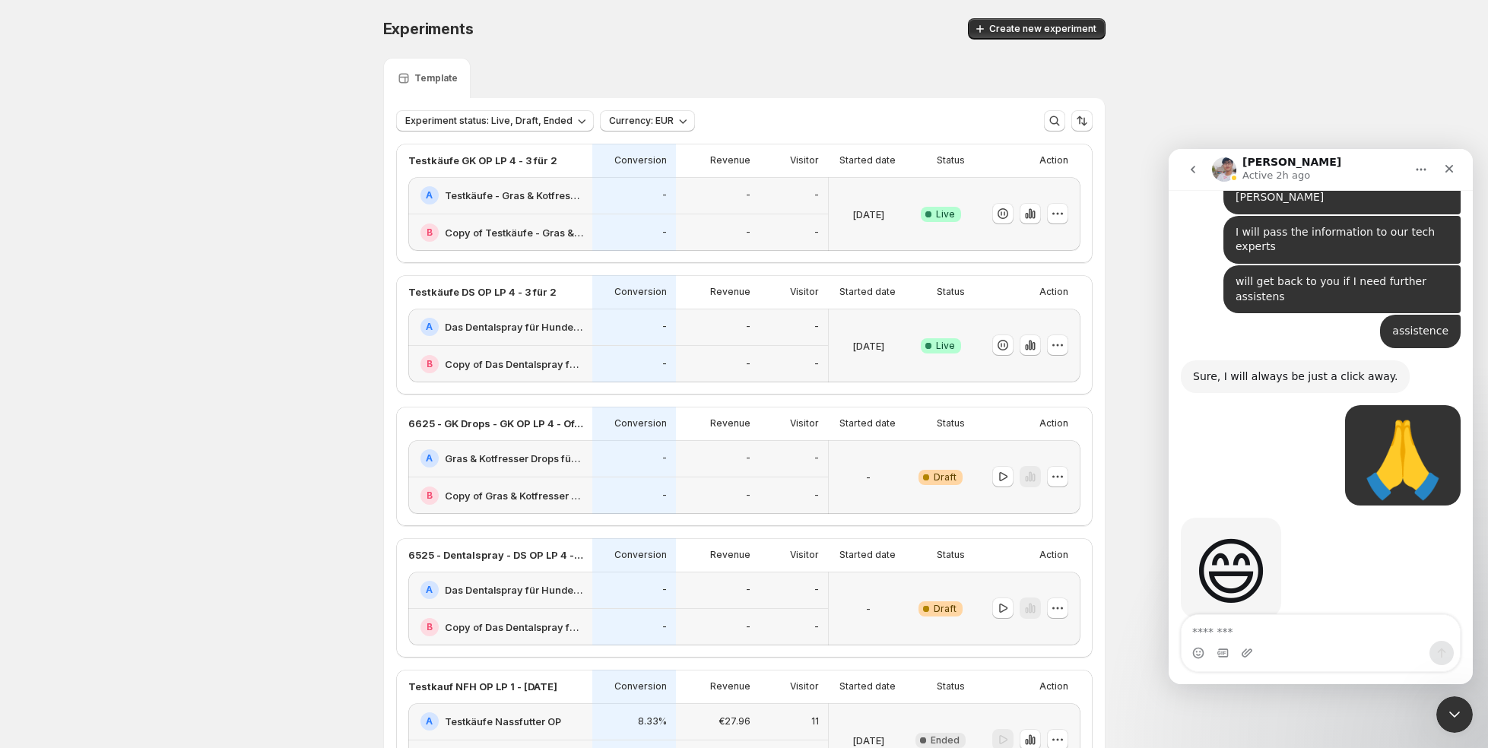
click at [535, 198] on h2 "Testkäufe - Gras & Kotfresser Drops für Hunde: Jetzt Neukunden Deal sichern!-v2" at bounding box center [514, 195] width 138 height 15
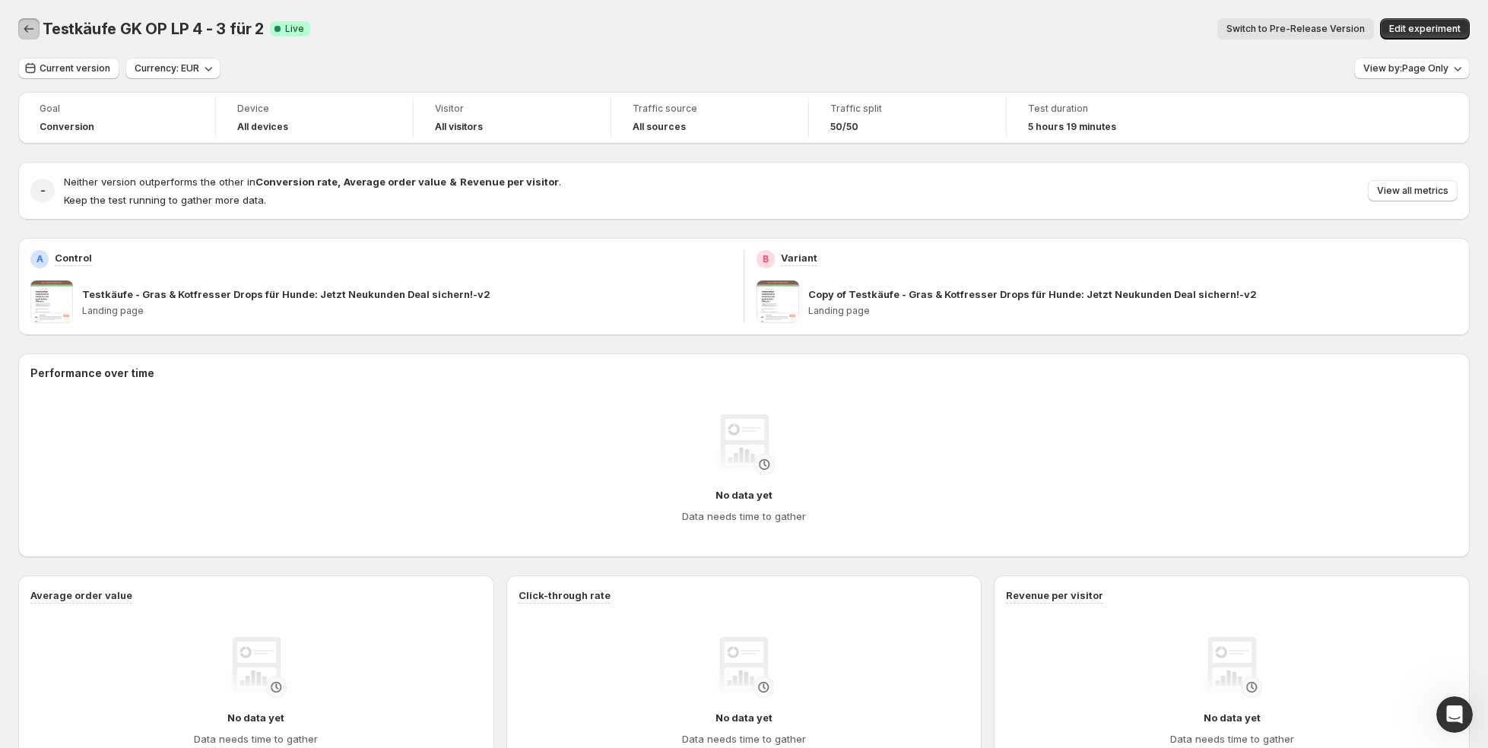
click at [21, 34] on icon "Back" at bounding box center [28, 28] width 15 height 15
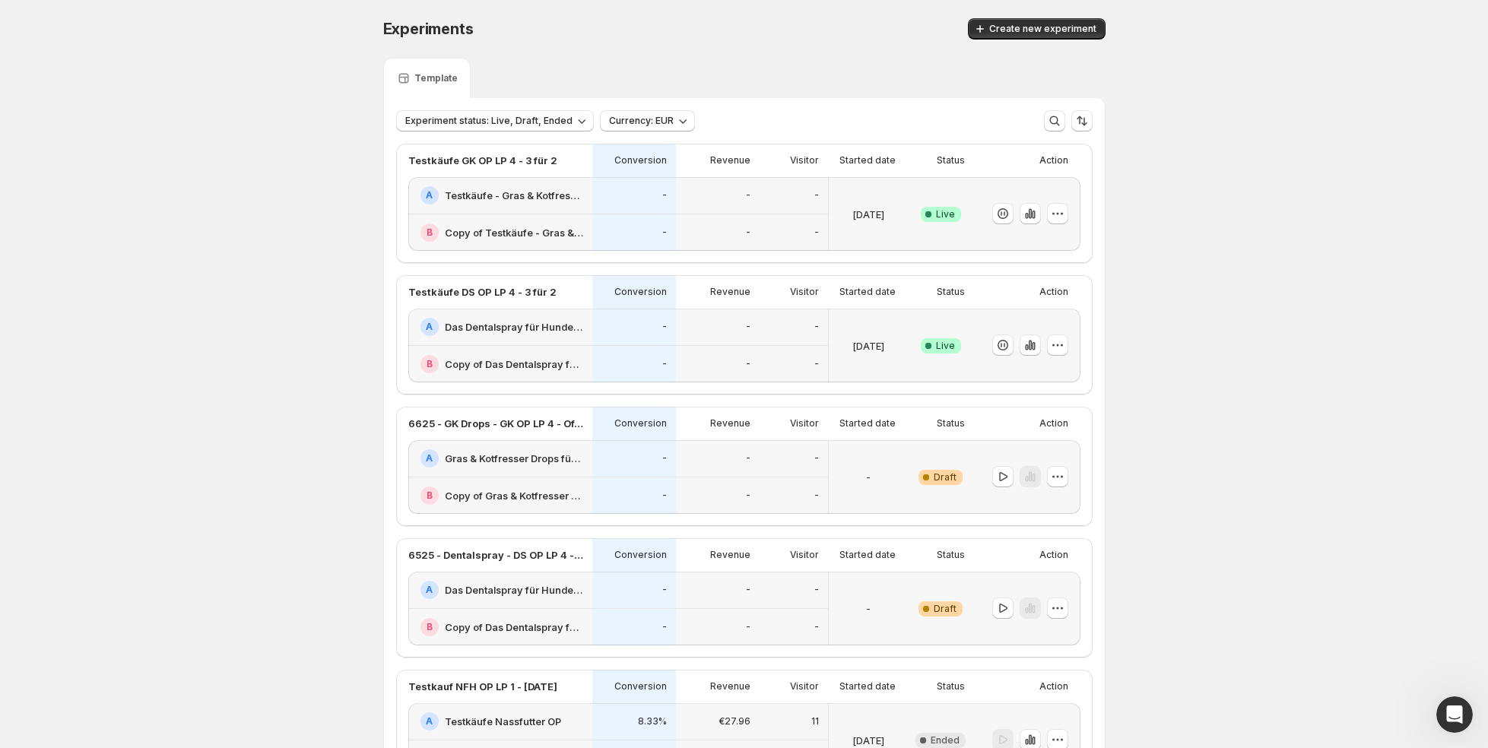
click at [662, 361] on p "-" at bounding box center [664, 364] width 5 height 12
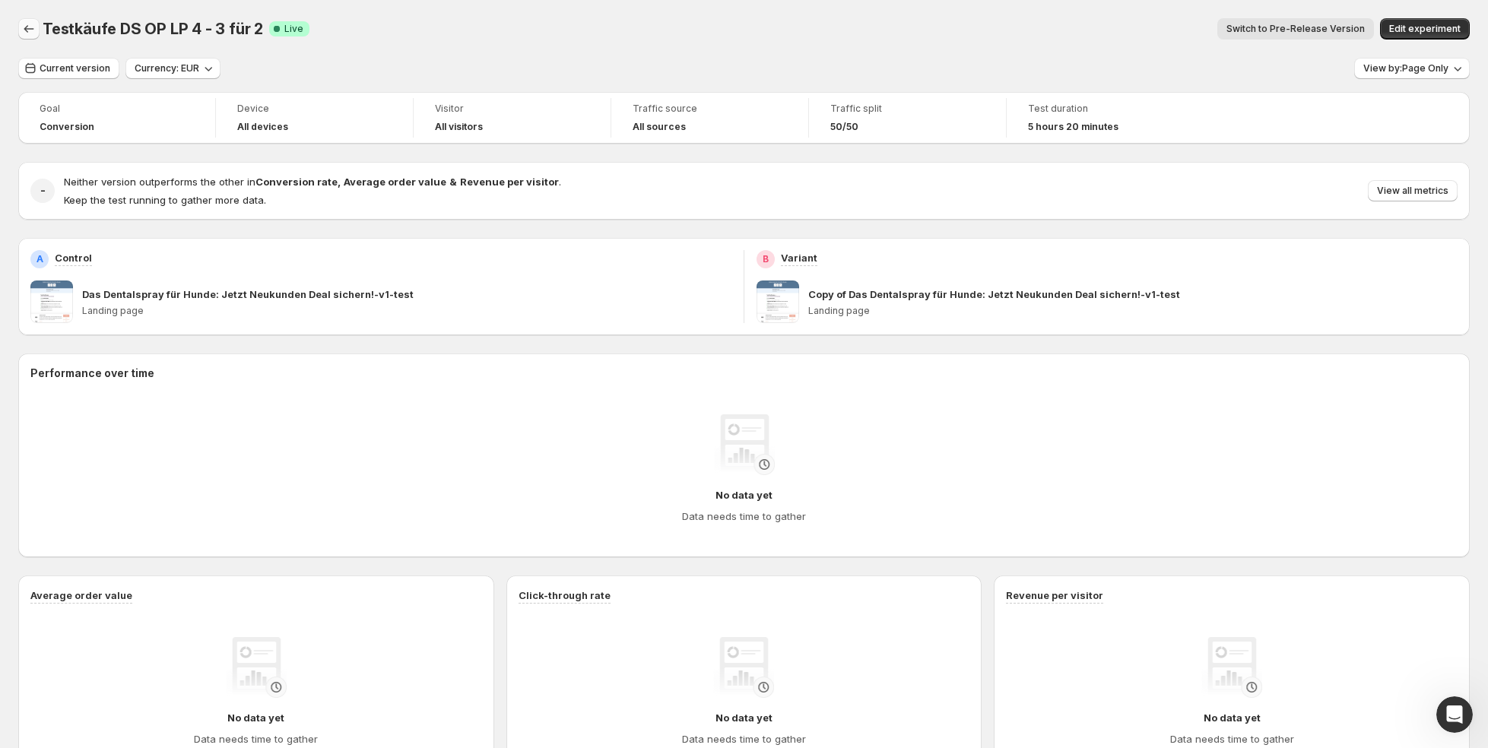
click at [21, 22] on icon "Back" at bounding box center [28, 28] width 15 height 15
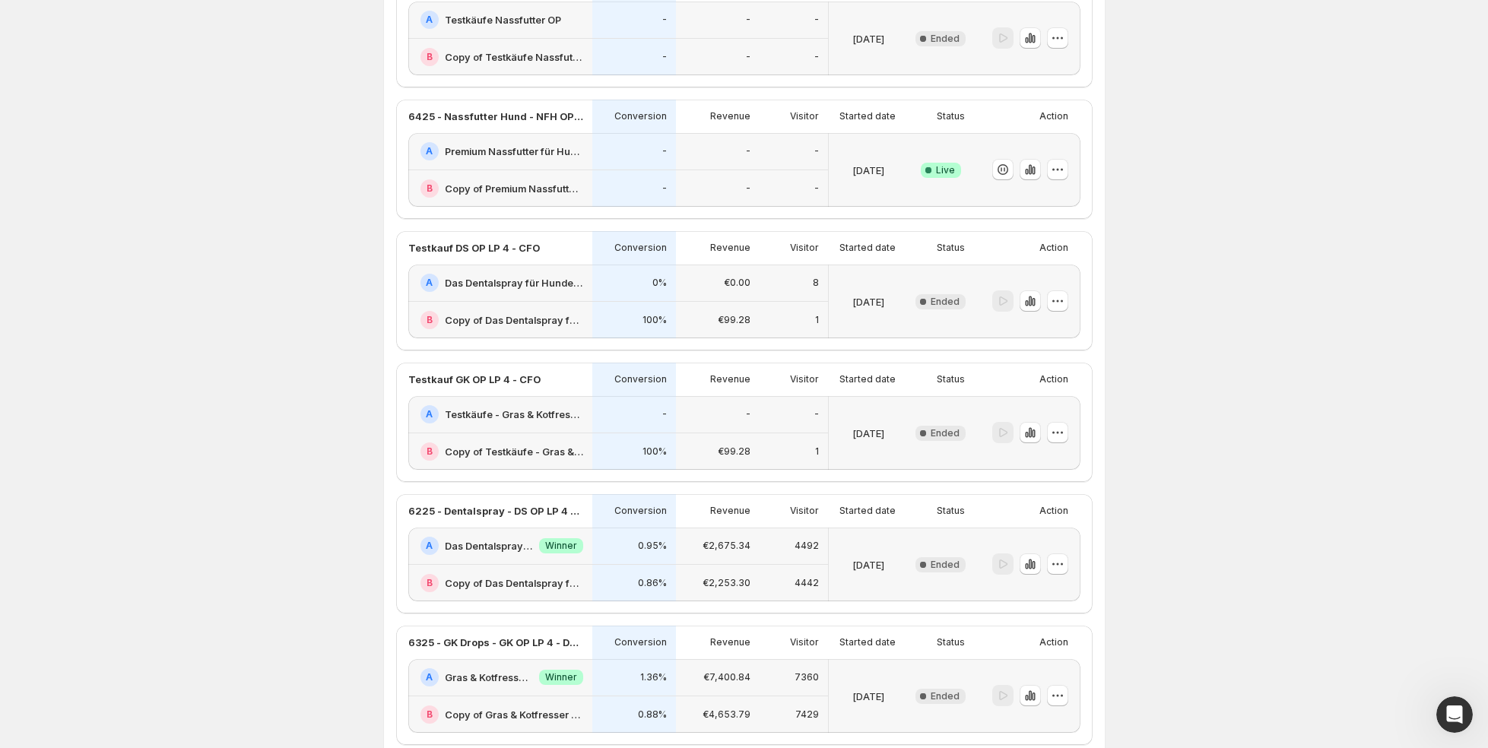
scroll to position [966, 0]
click at [679, 161] on div "-" at bounding box center [718, 150] width 84 height 37
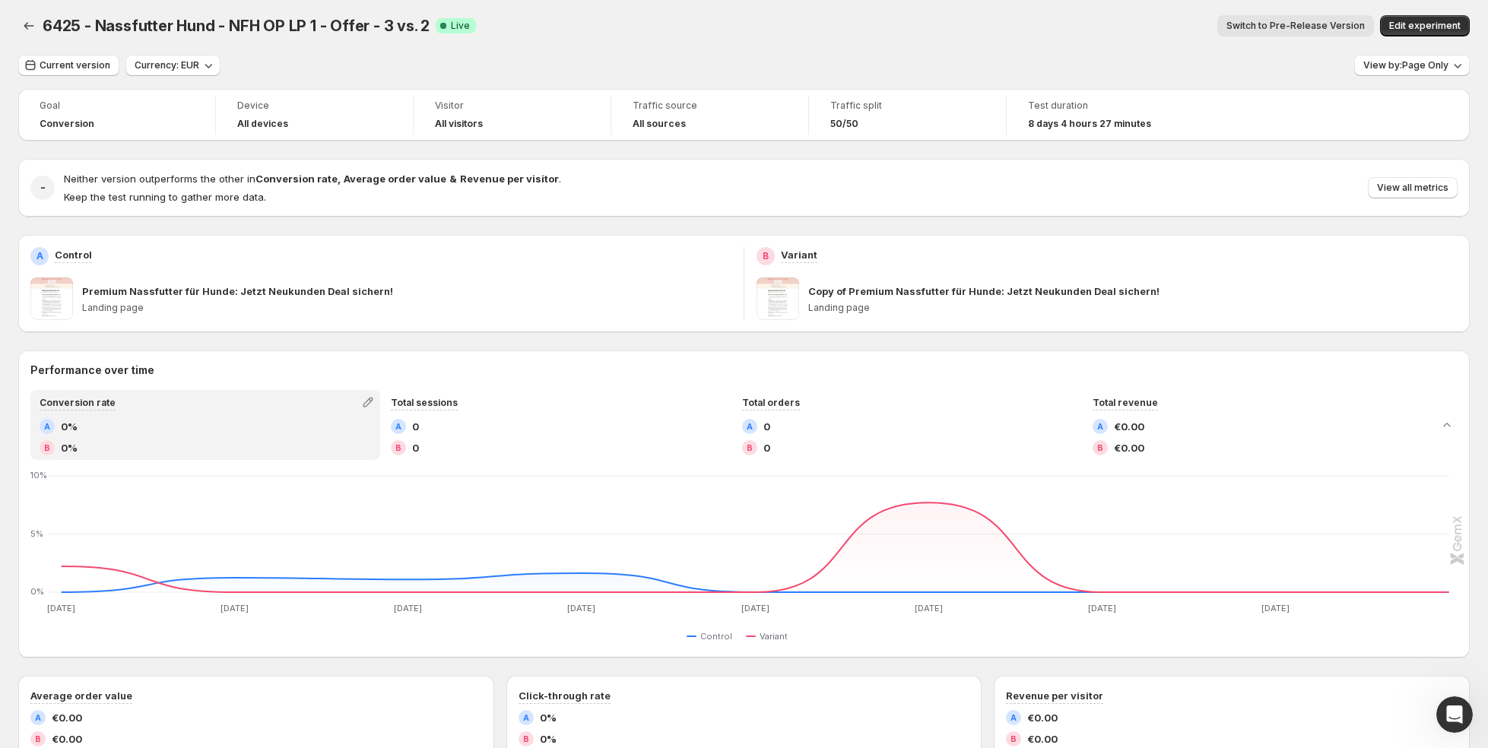
scroll to position [8, 0]
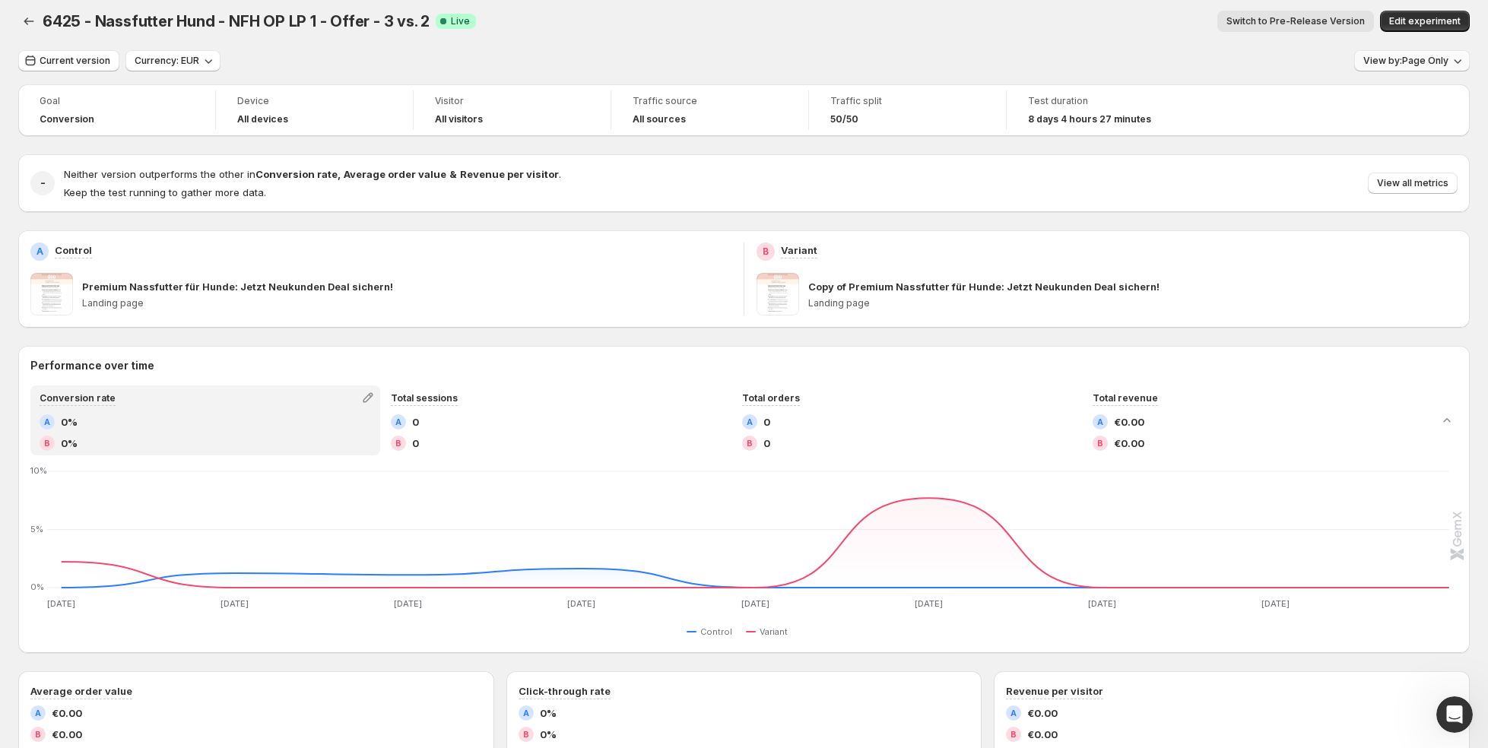
click at [1401, 54] on button "View by: Page Only" at bounding box center [1412, 60] width 116 height 21
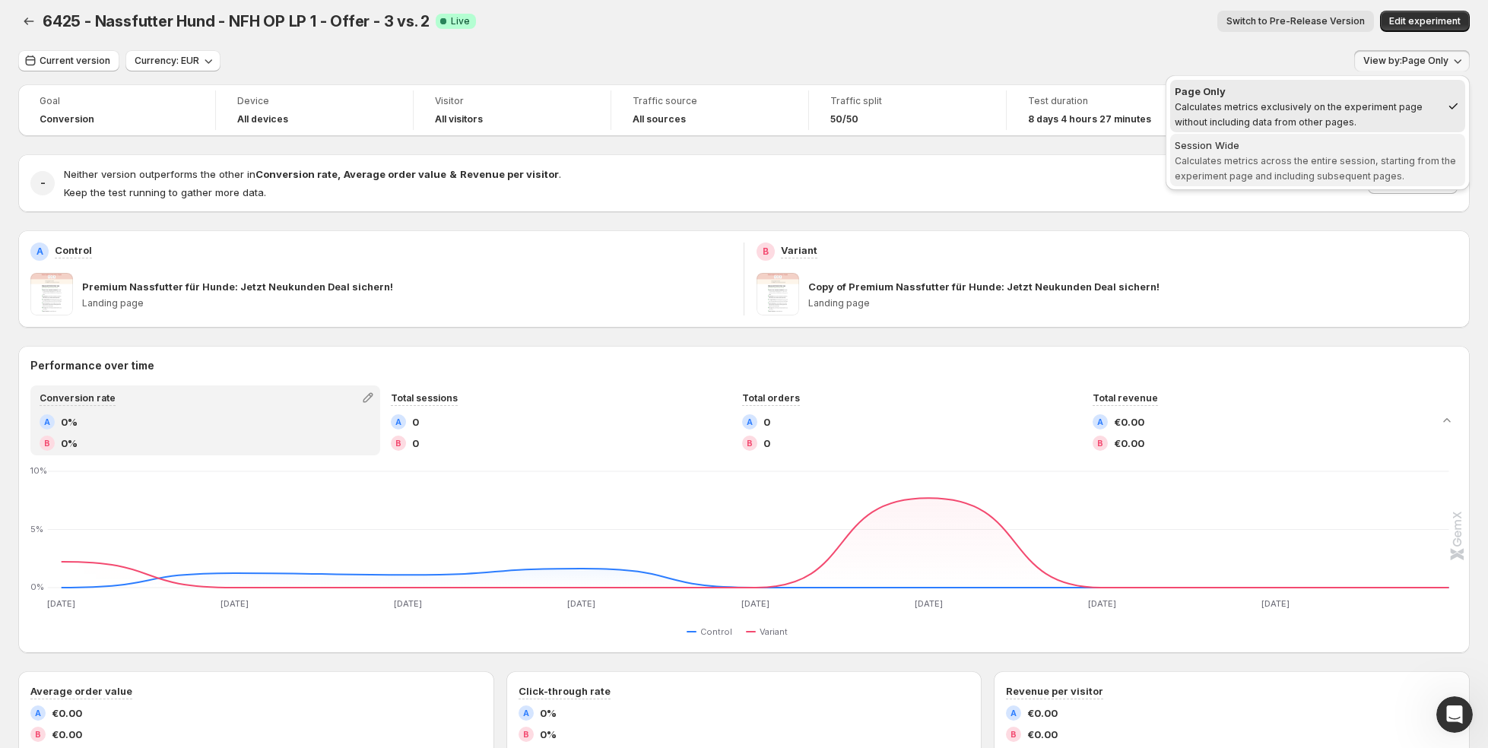
click at [1305, 160] on span "Calculates metrics across the entire session, starting from the experiment page…" at bounding box center [1315, 168] width 281 height 27
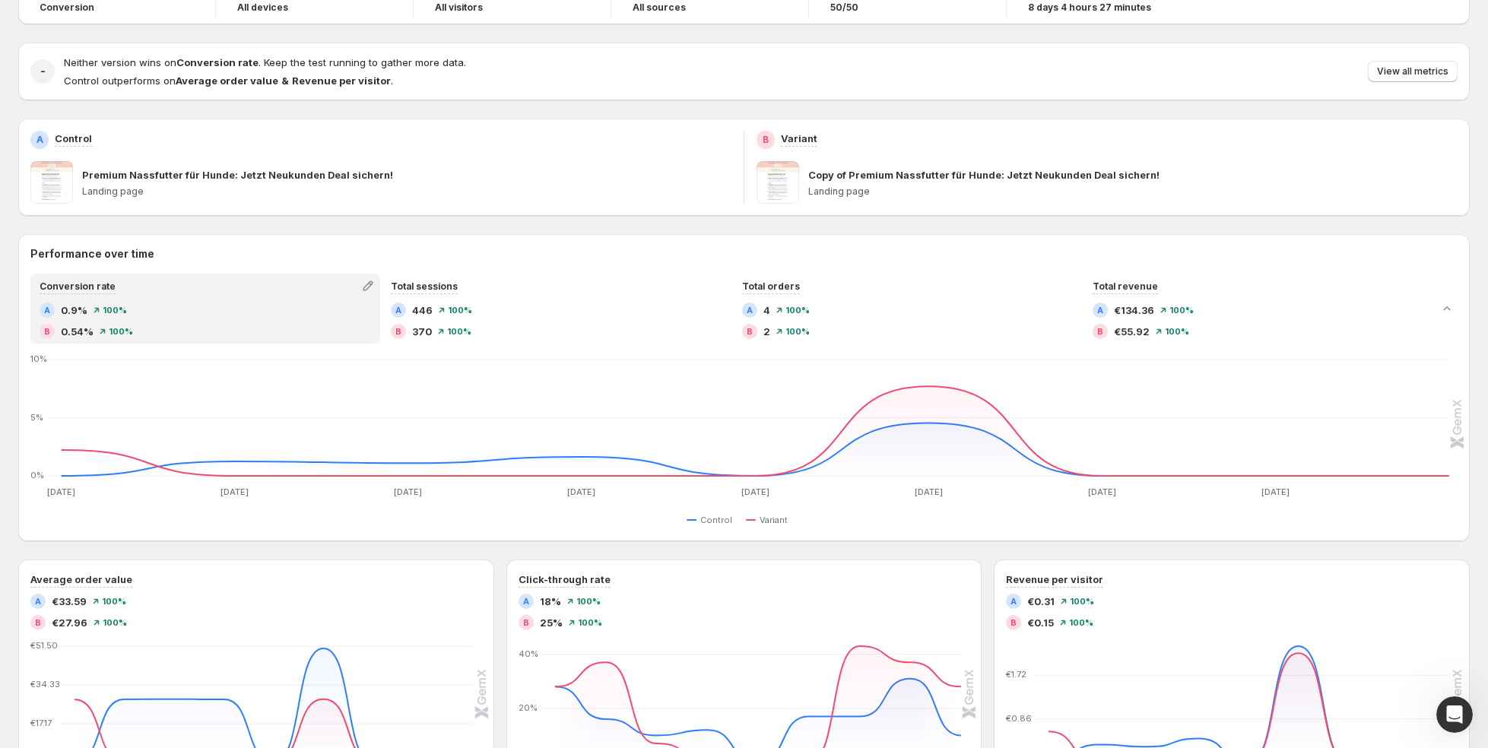
scroll to position [0, 0]
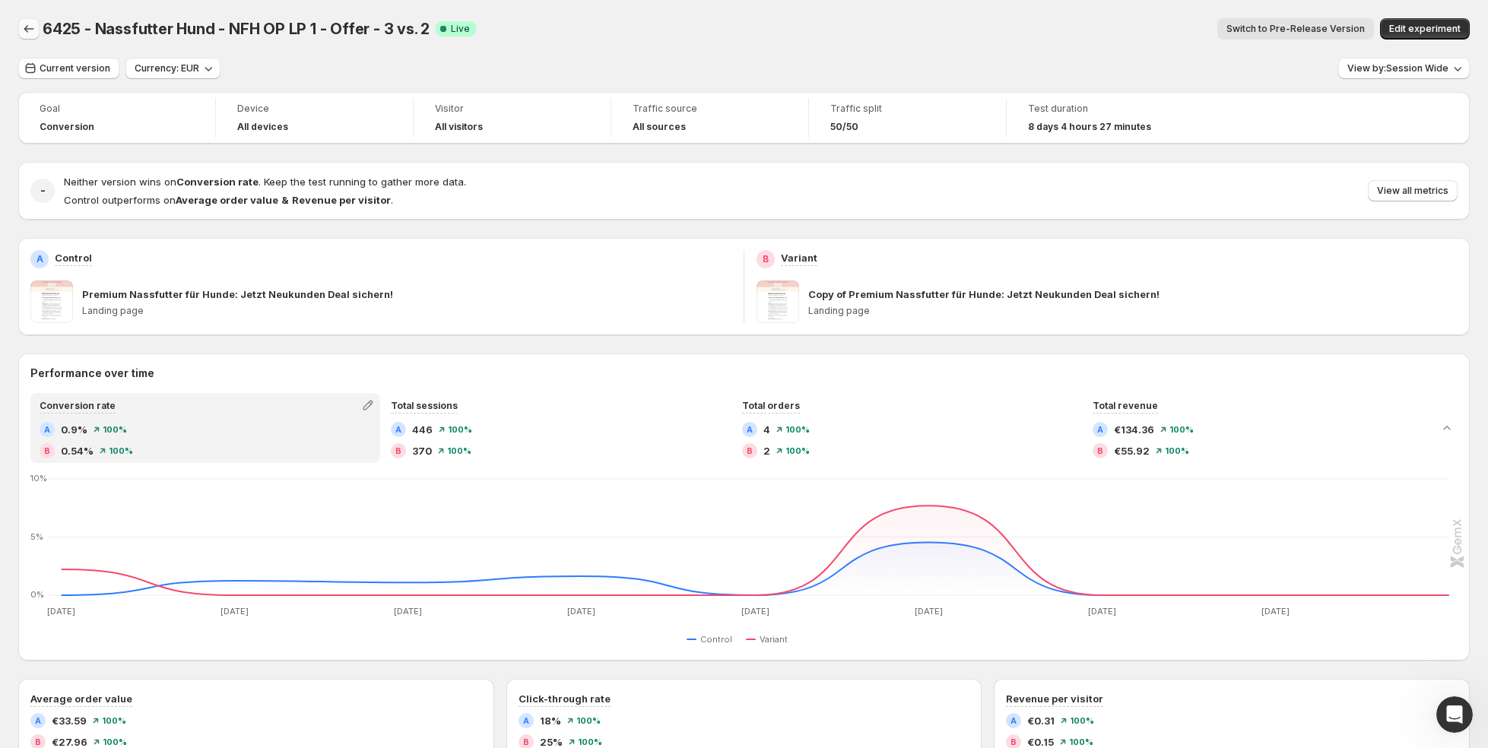
click at [25, 27] on icon "Back" at bounding box center [28, 28] width 15 height 15
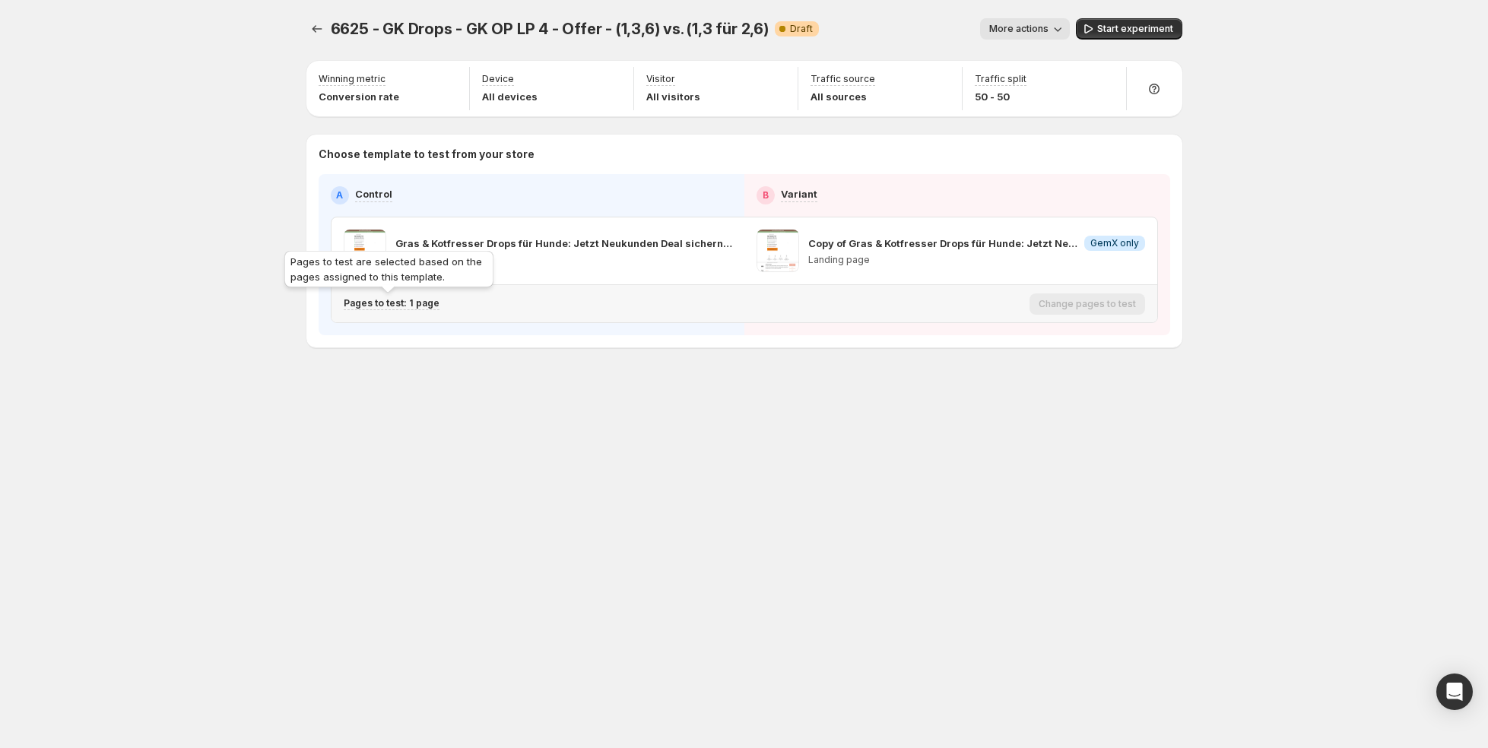
click at [428, 300] on p "Pages to test: 1 page" at bounding box center [392, 303] width 96 height 12
click at [609, 379] on icon "Search for and select a customer segment" at bounding box center [605, 381] width 15 height 15
click at [402, 300] on p "Pages to test: 1 page" at bounding box center [392, 303] width 96 height 12
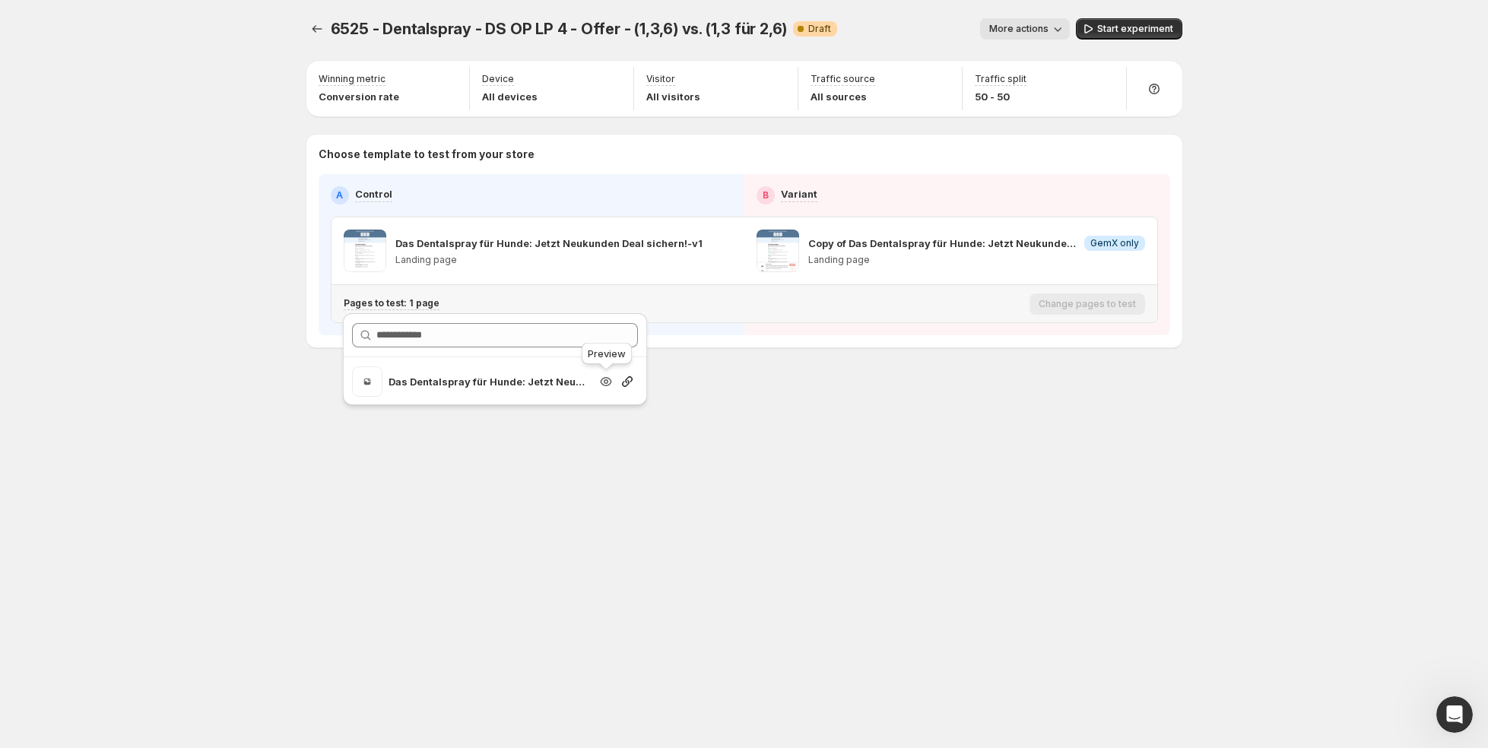
click at [602, 381] on icon "Search for and select a customer segment" at bounding box center [606, 381] width 11 height 9
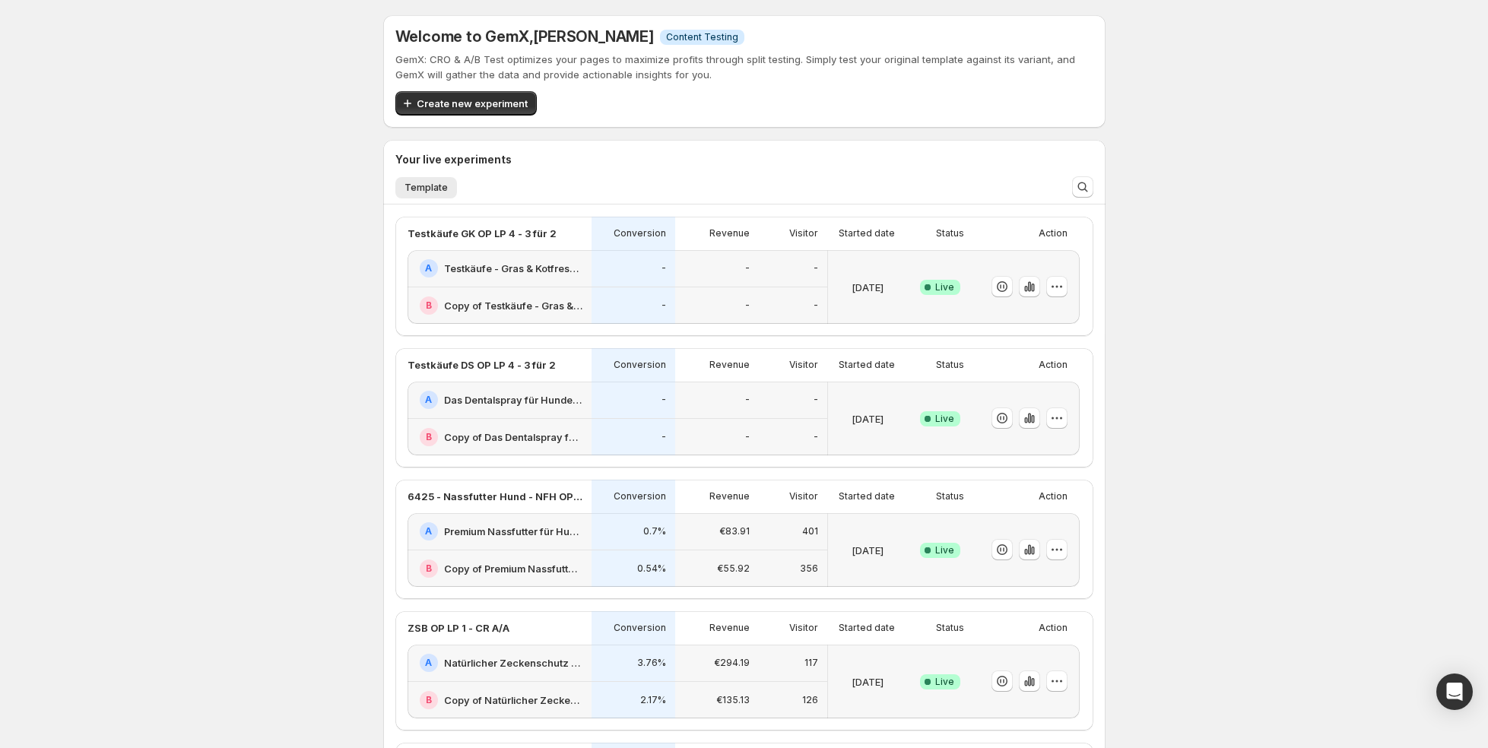
scroll to position [1, 0]
click at [548, 284] on div "A Testkäufe - Gras & Kotfresser Drops für Hunde: Jetzt Neukunden Deal sichern!-…" at bounding box center [500, 267] width 184 height 37
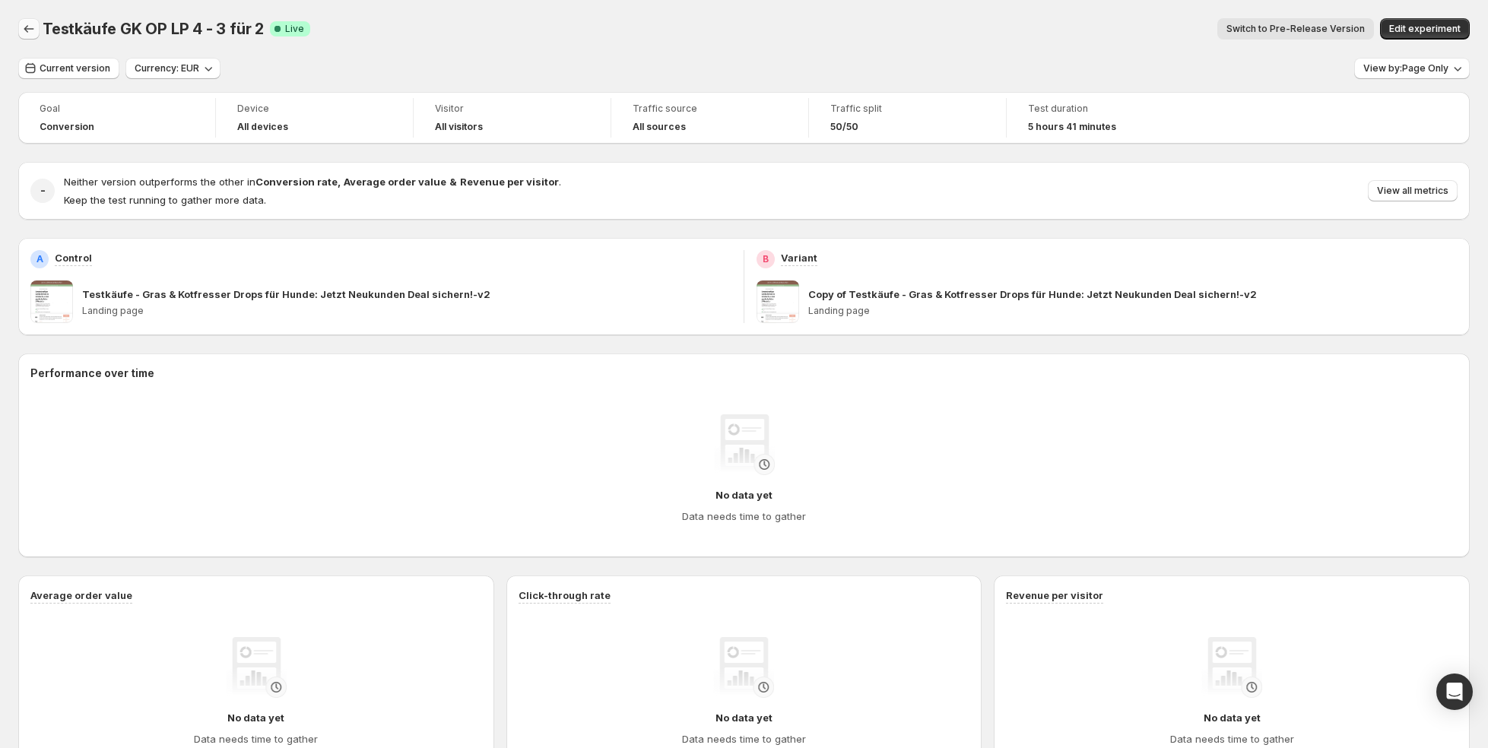
click at [33, 30] on icon "Back" at bounding box center [28, 28] width 15 height 15
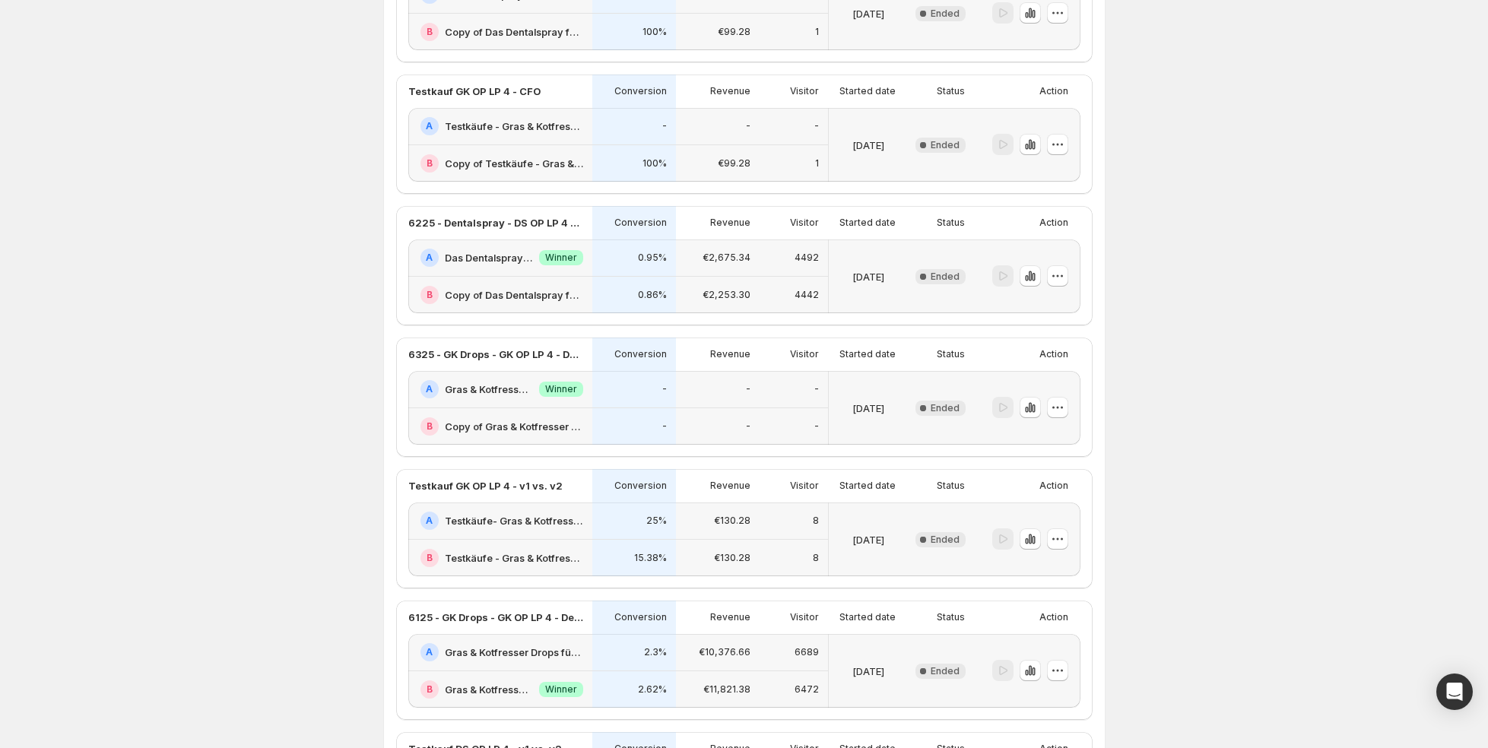
scroll to position [1255, 0]
click at [491, 286] on h2 "Copy of Das Dentalspray für Hunde: Jetzt Neukunden Deal sichern!-v1" at bounding box center [514, 293] width 138 height 15
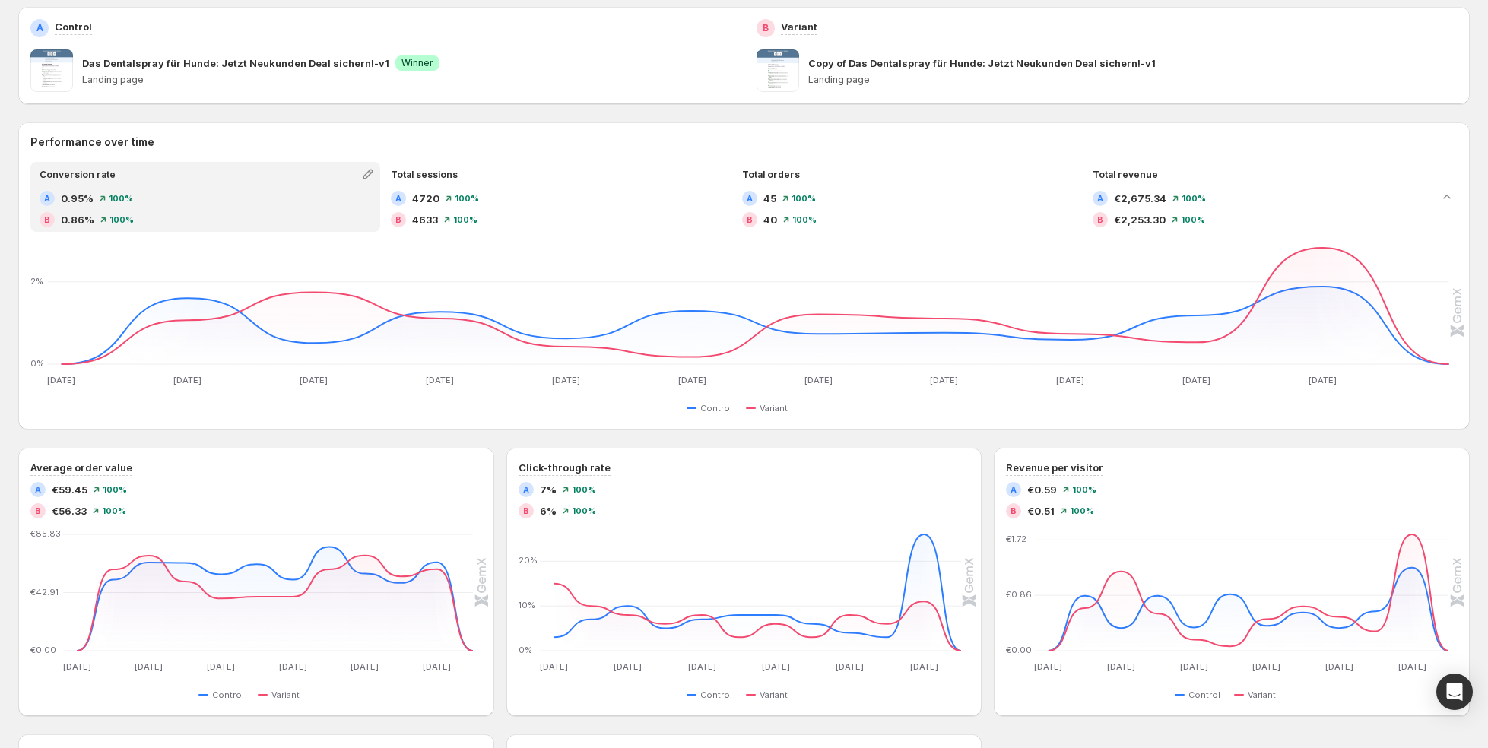
scroll to position [230, 0]
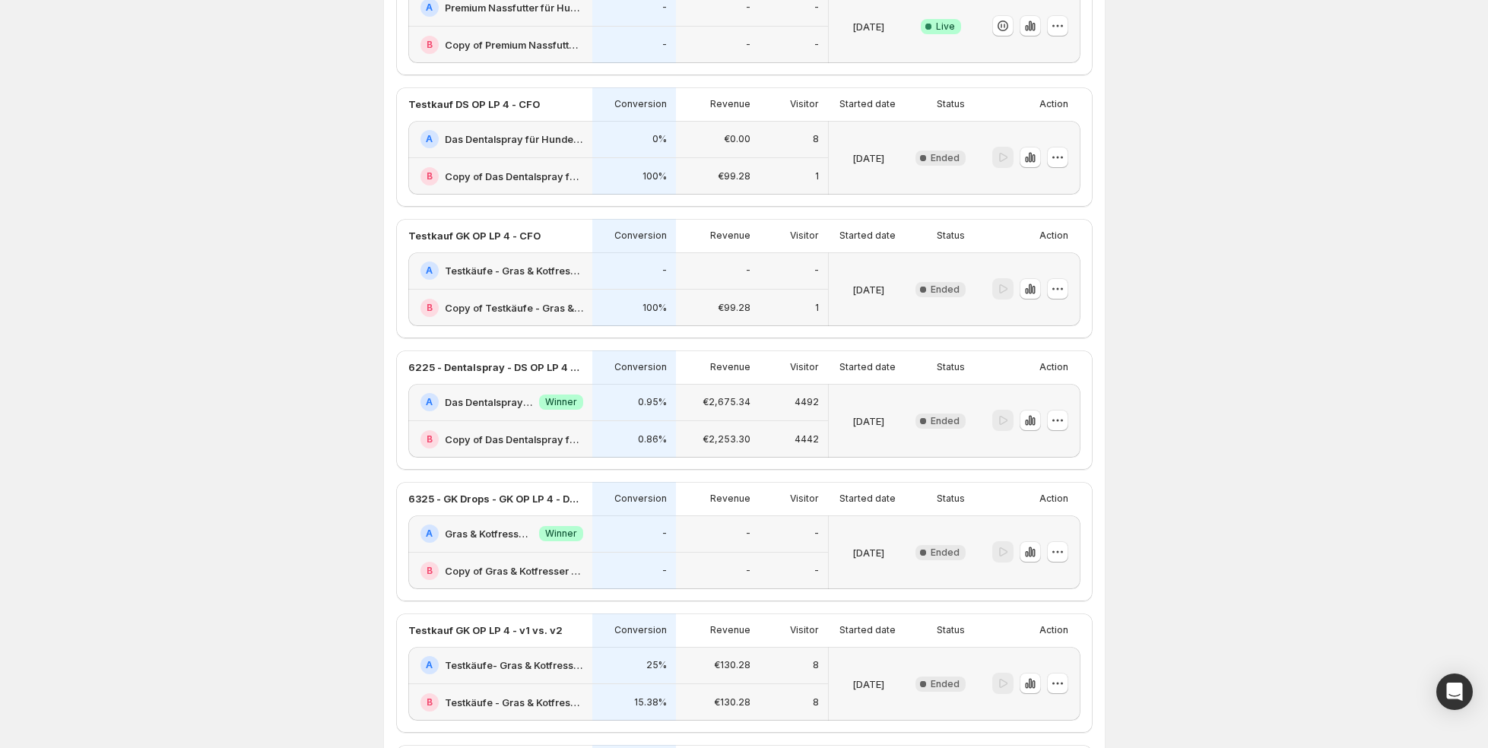
scroll to position [1153, 0]
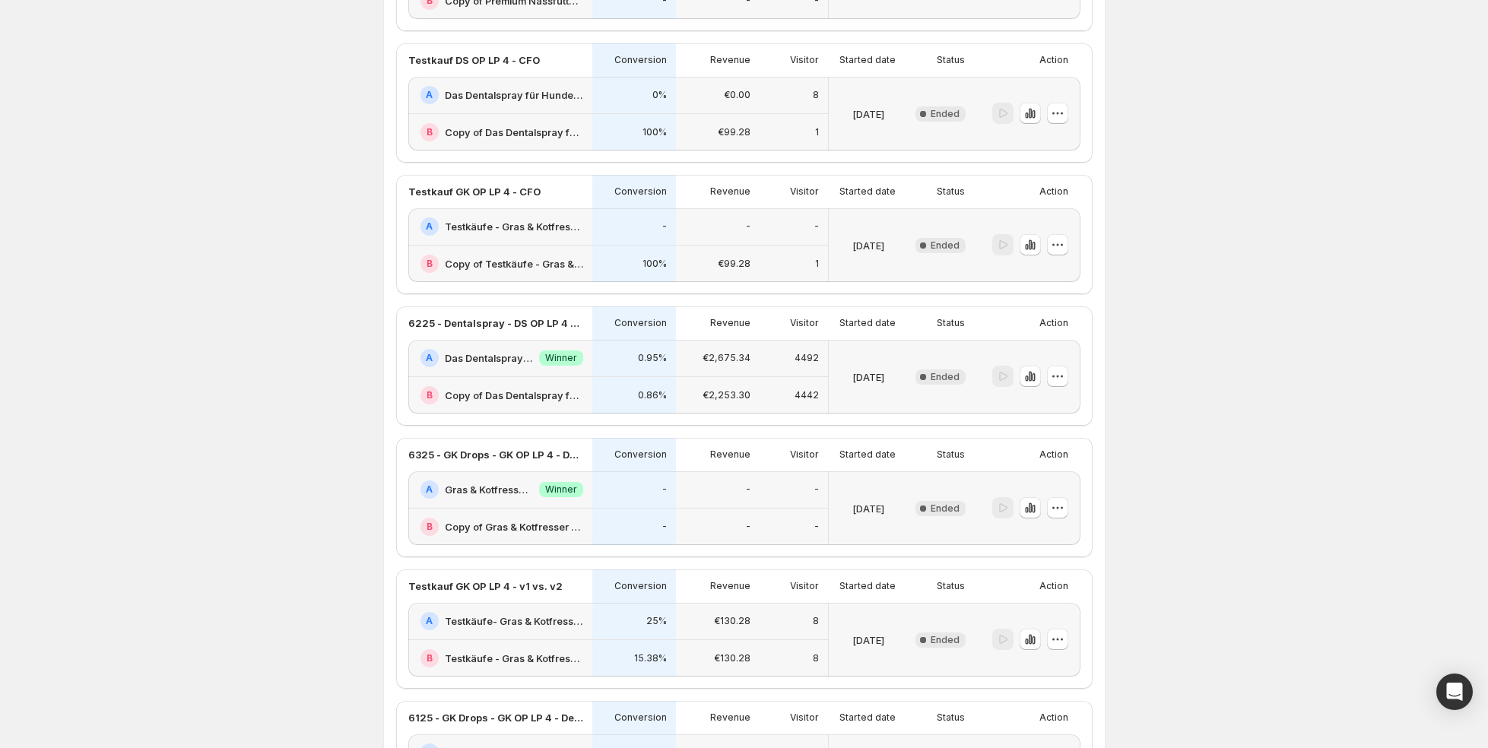
click at [541, 471] on div "A Gras & Kotfresser Drops für Hunde: Jetzt Neukunden Deal sichern!-v1 Success W…" at bounding box center [500, 489] width 184 height 37
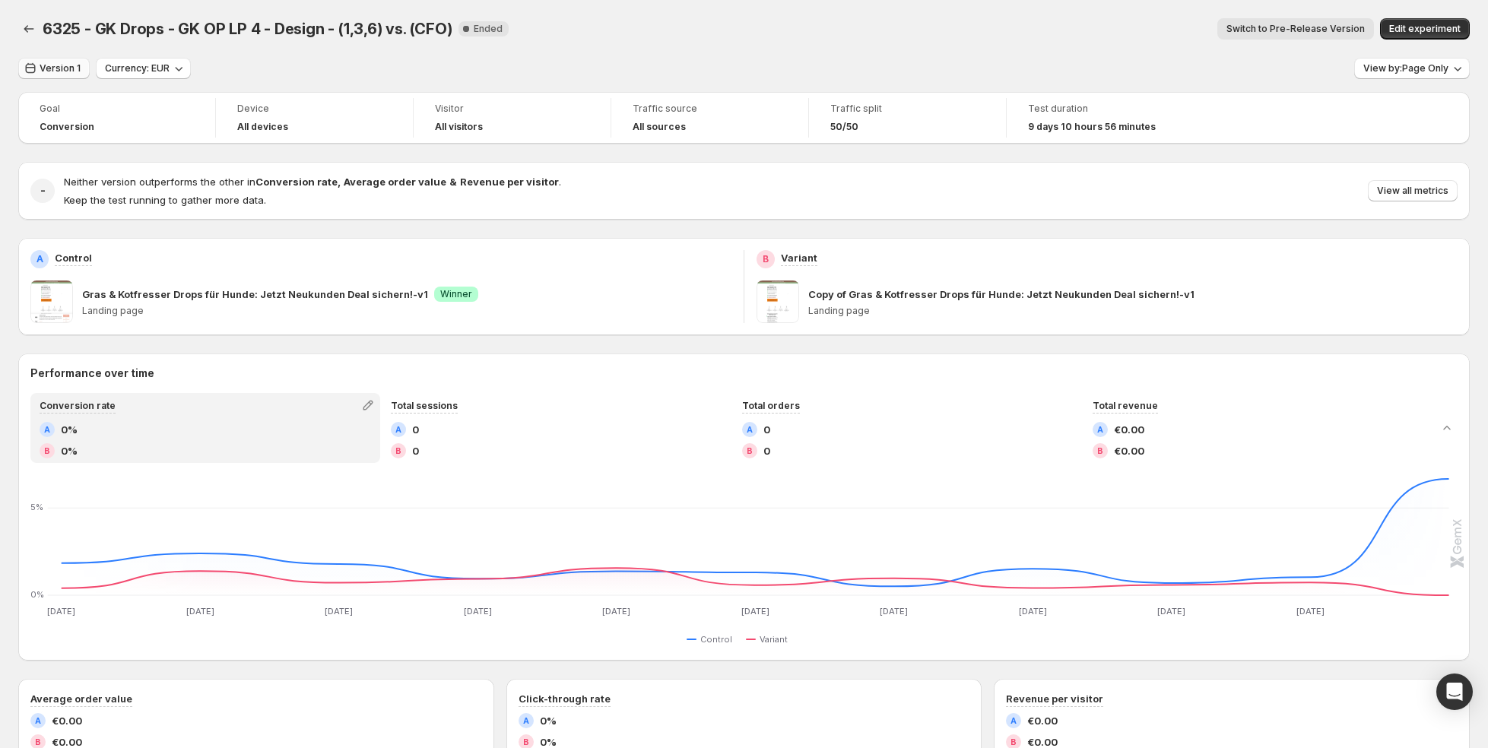
click at [37, 71] on icon "button" at bounding box center [30, 68] width 15 height 15
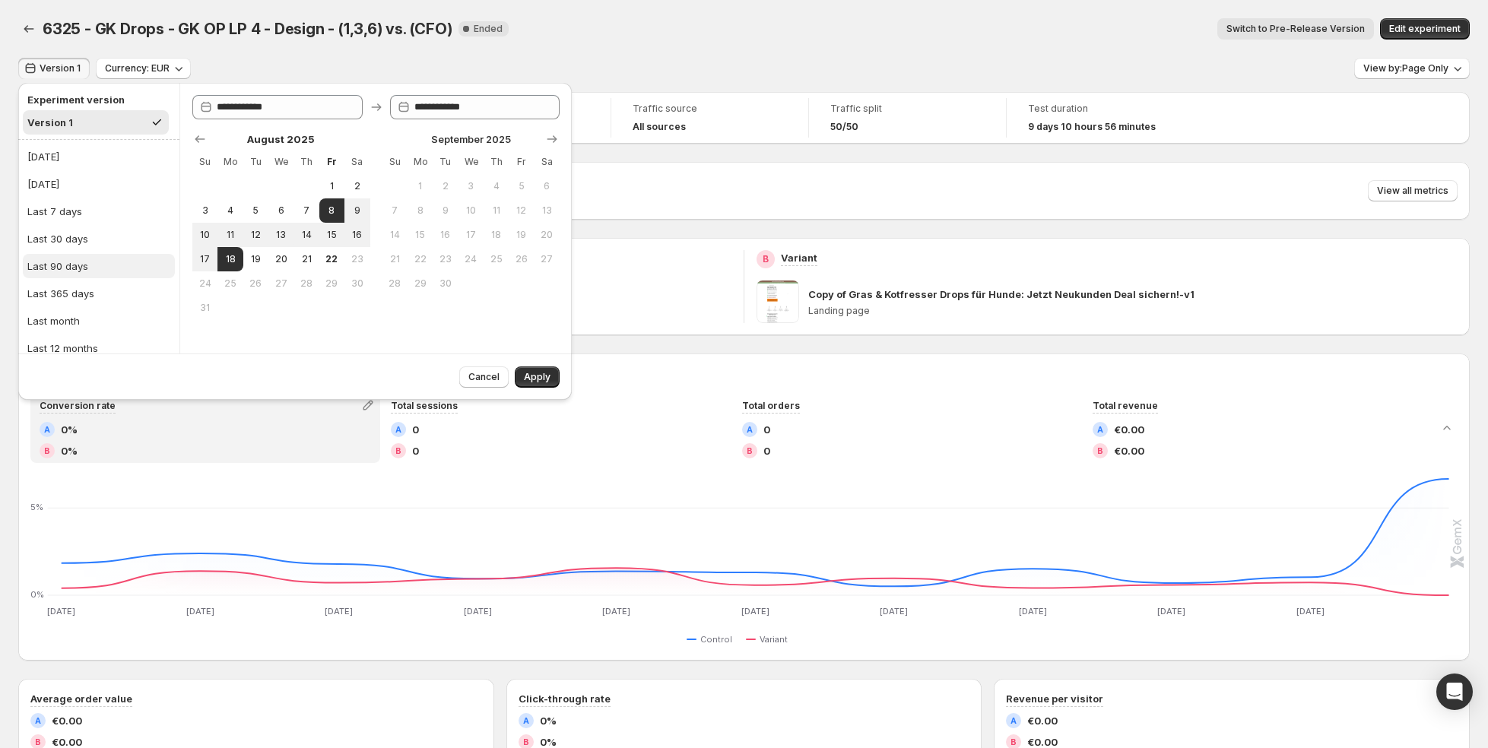
click at [73, 267] on div "Last 90 days" at bounding box center [57, 266] width 61 height 15
type input "**********"
click at [529, 376] on span "Apply" at bounding box center [537, 377] width 27 height 12
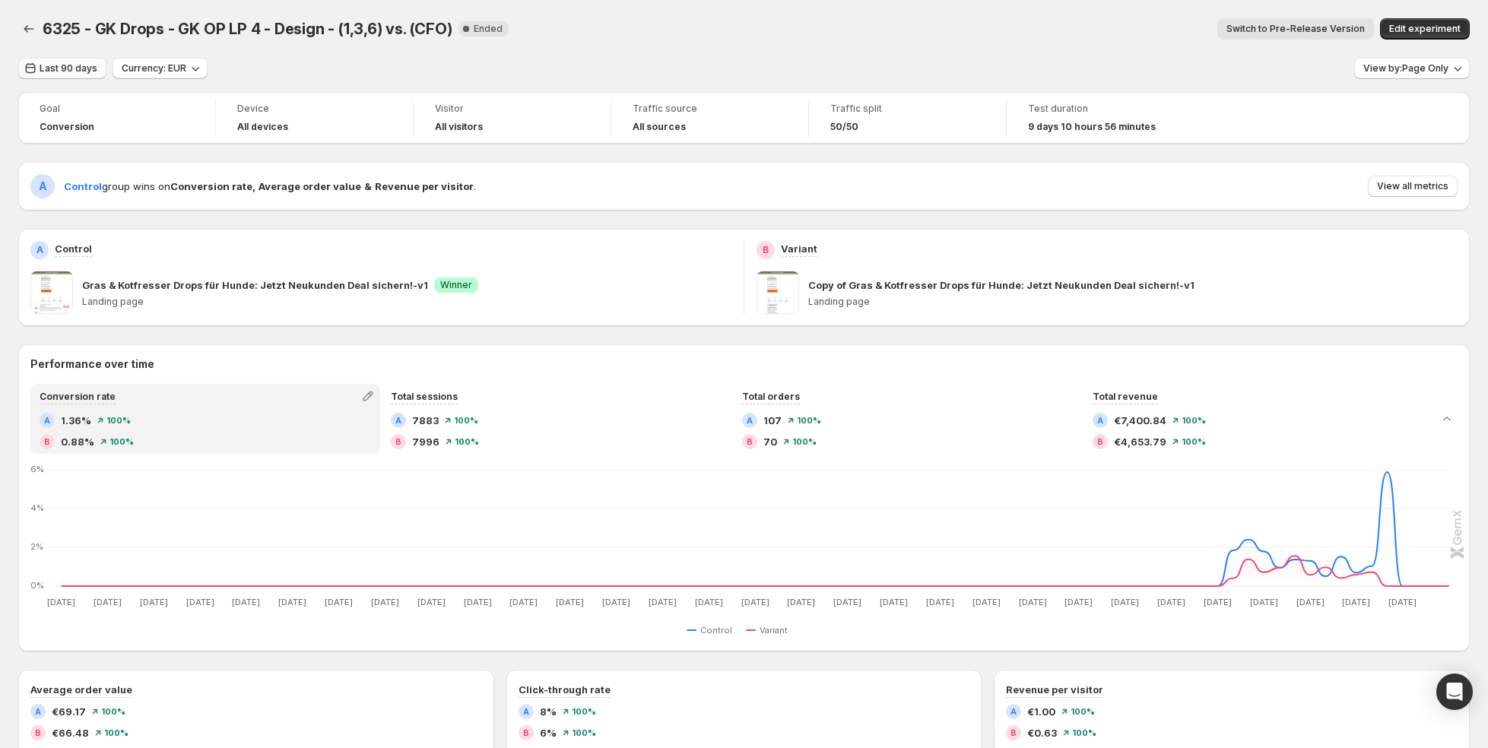
click at [78, 66] on span "Last 90 days" at bounding box center [69, 68] width 58 height 12
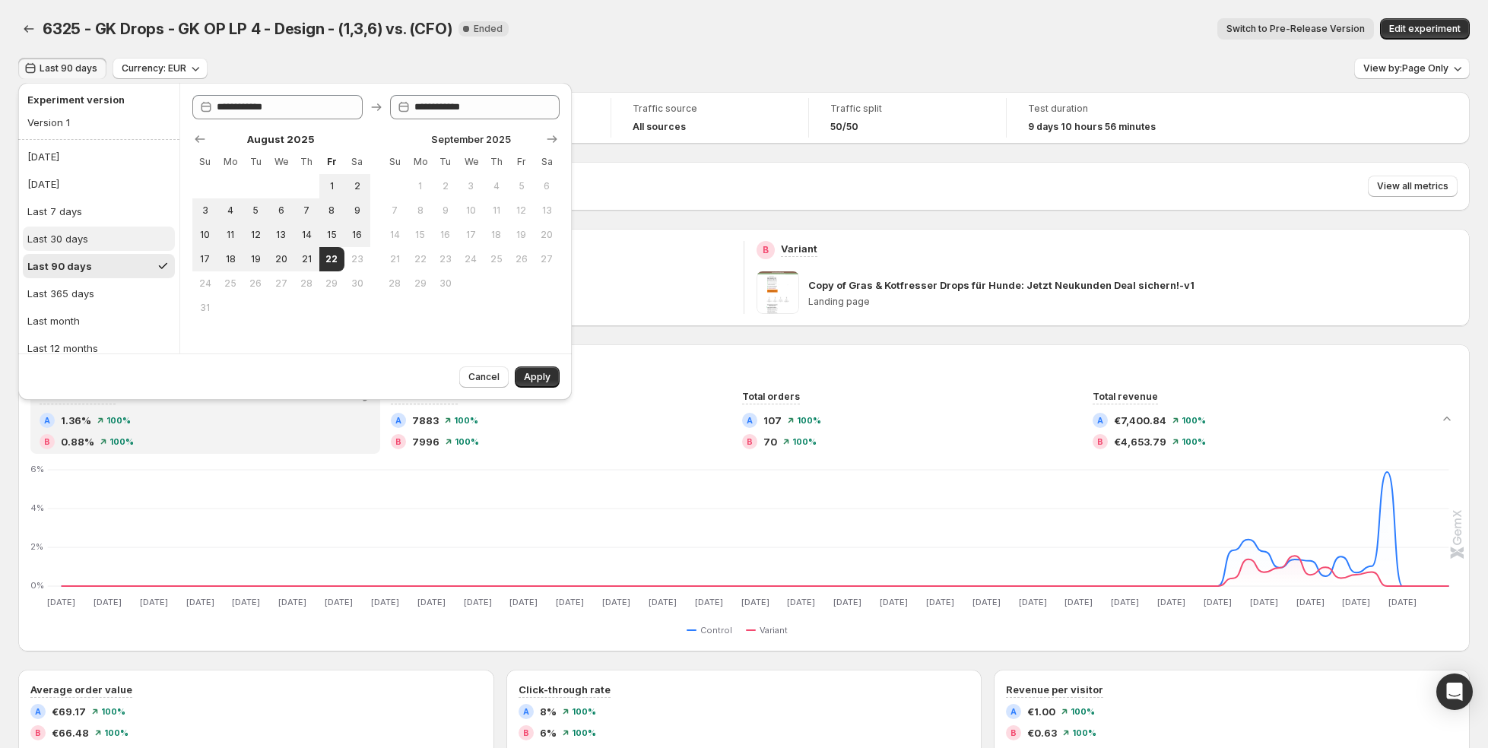
click at [81, 243] on div "Last 30 days" at bounding box center [57, 238] width 61 height 15
type input "**********"
click at [543, 385] on button "Apply" at bounding box center [537, 377] width 45 height 21
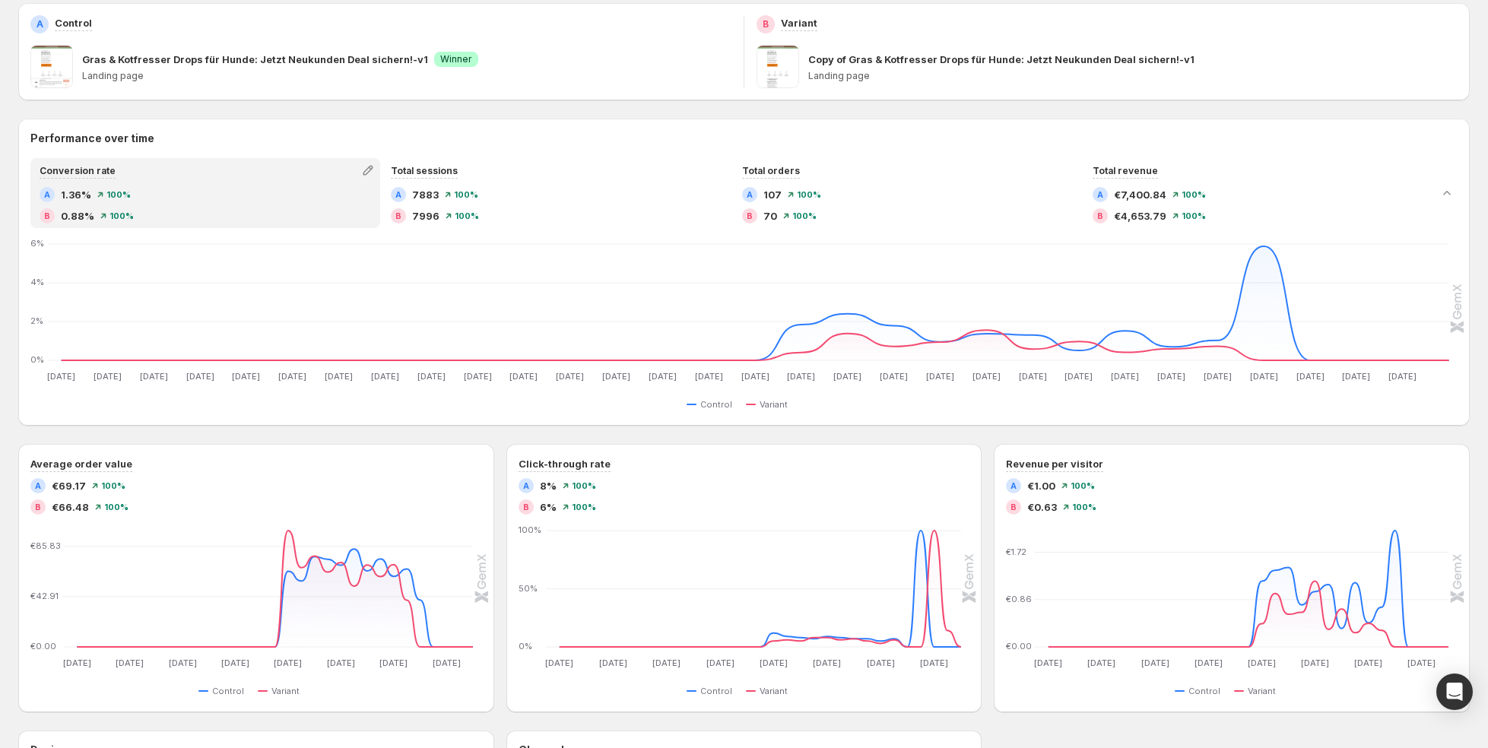
scroll to position [231, 0]
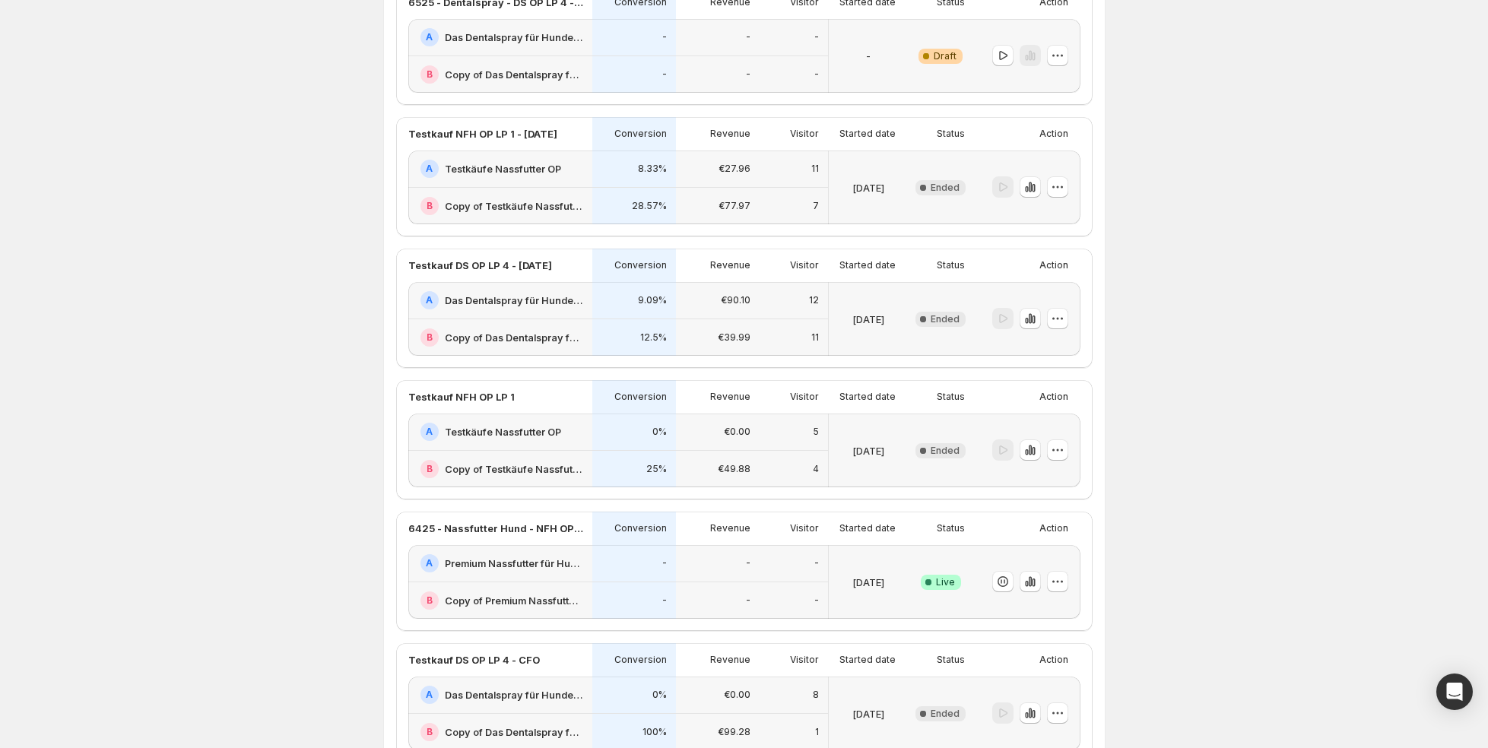
scroll to position [733, 0]
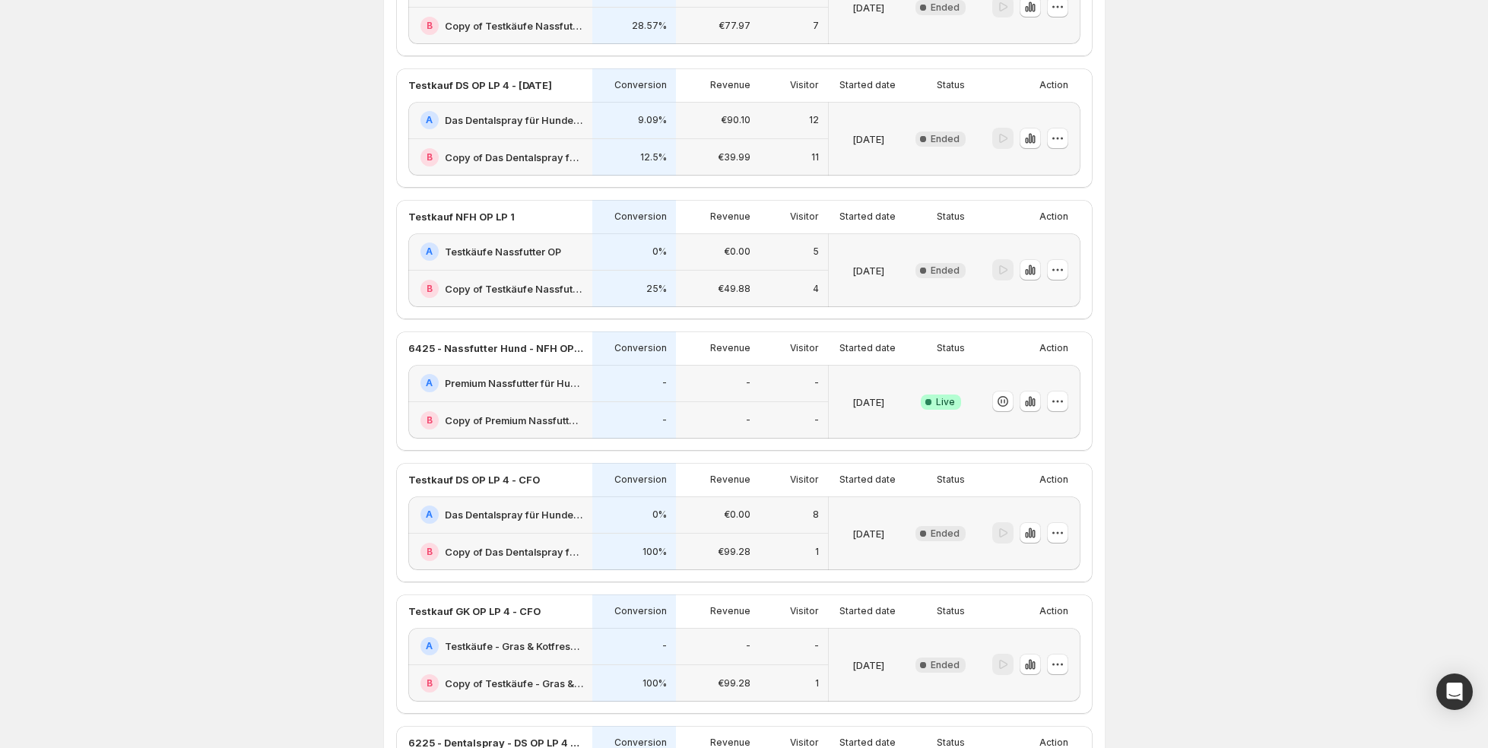
click at [649, 414] on div "-" at bounding box center [634, 420] width 65 height 19
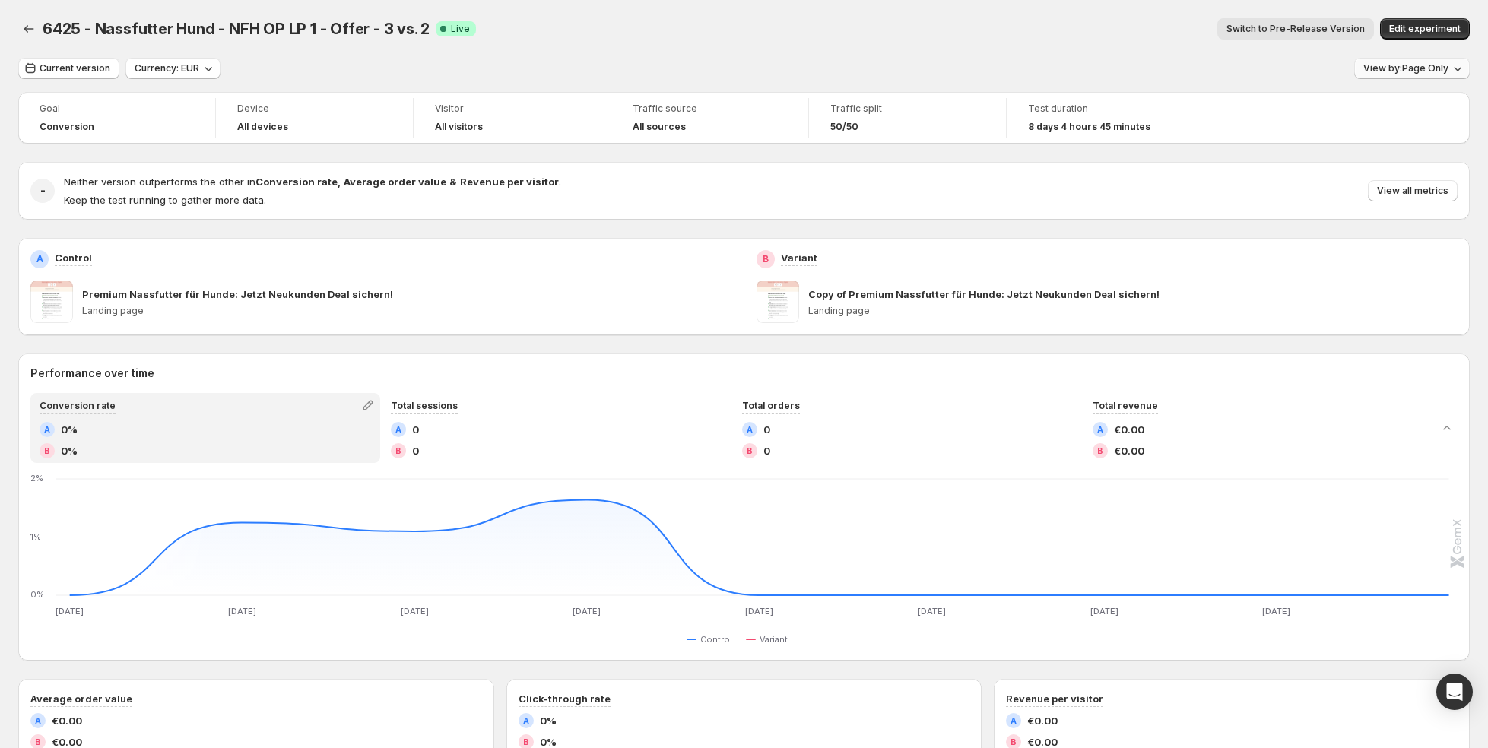
click at [1433, 72] on span "View by: Page Only" at bounding box center [1405, 68] width 85 height 12
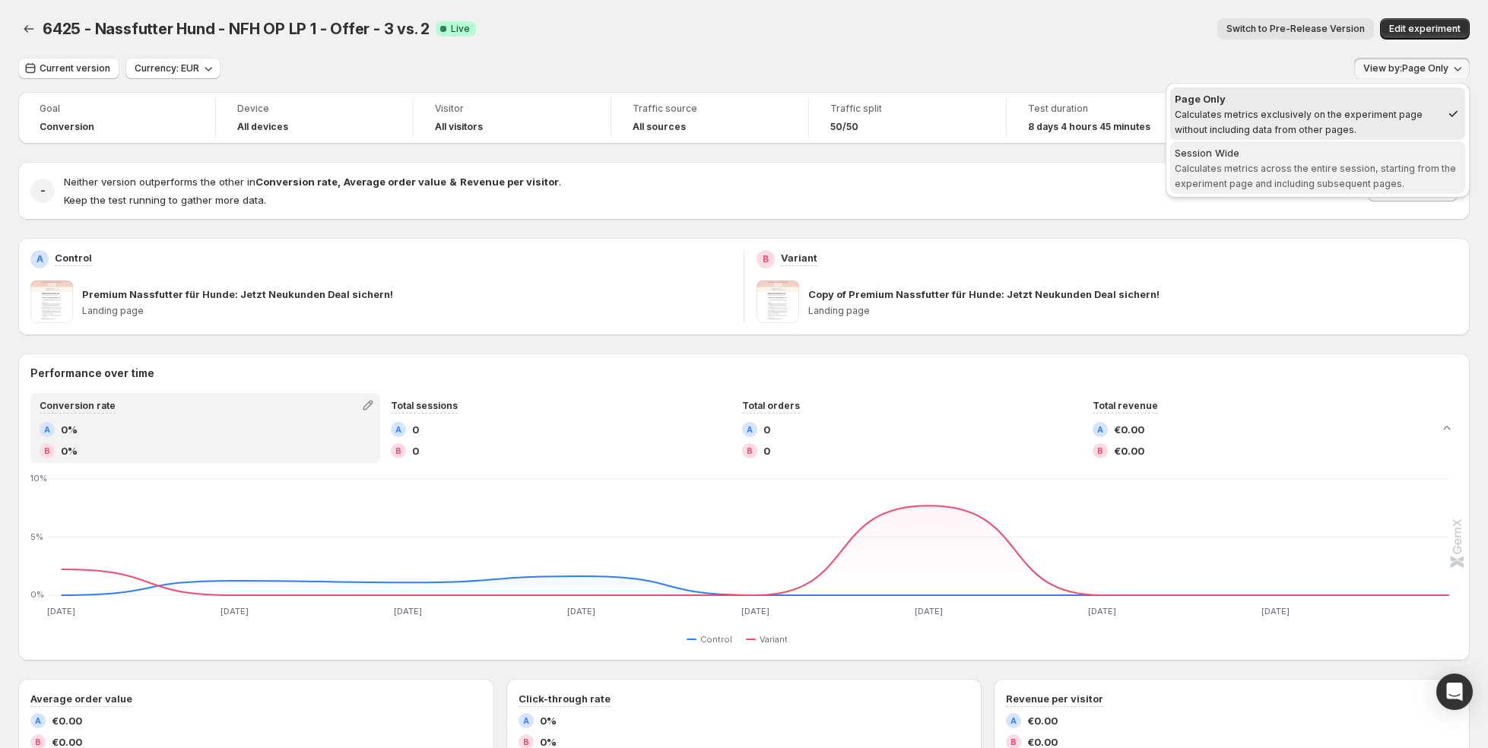
click at [1367, 171] on span "Calculates metrics across the entire session, starting from the experiment page…" at bounding box center [1315, 176] width 281 height 27
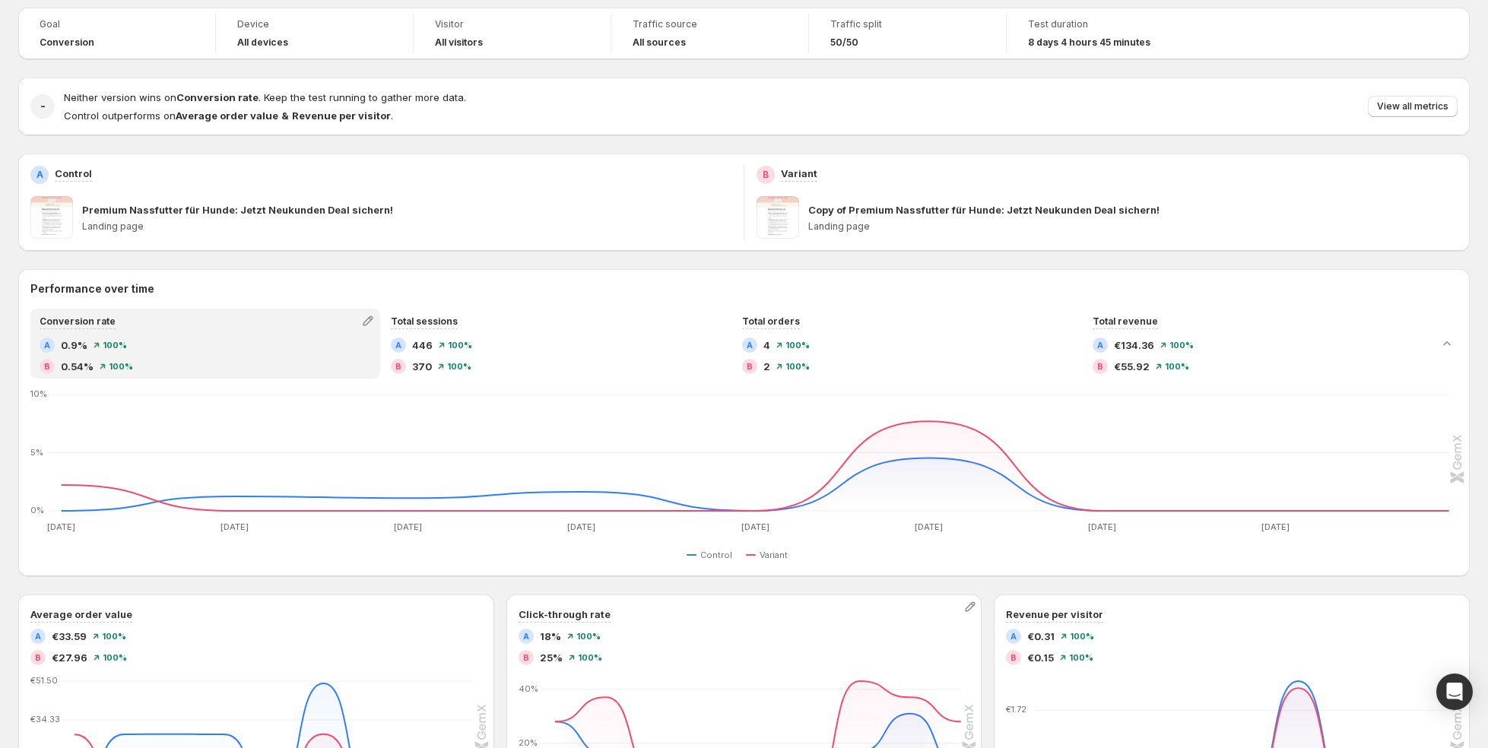
scroll to position [90, 0]
